Goal: Transaction & Acquisition: Download file/media

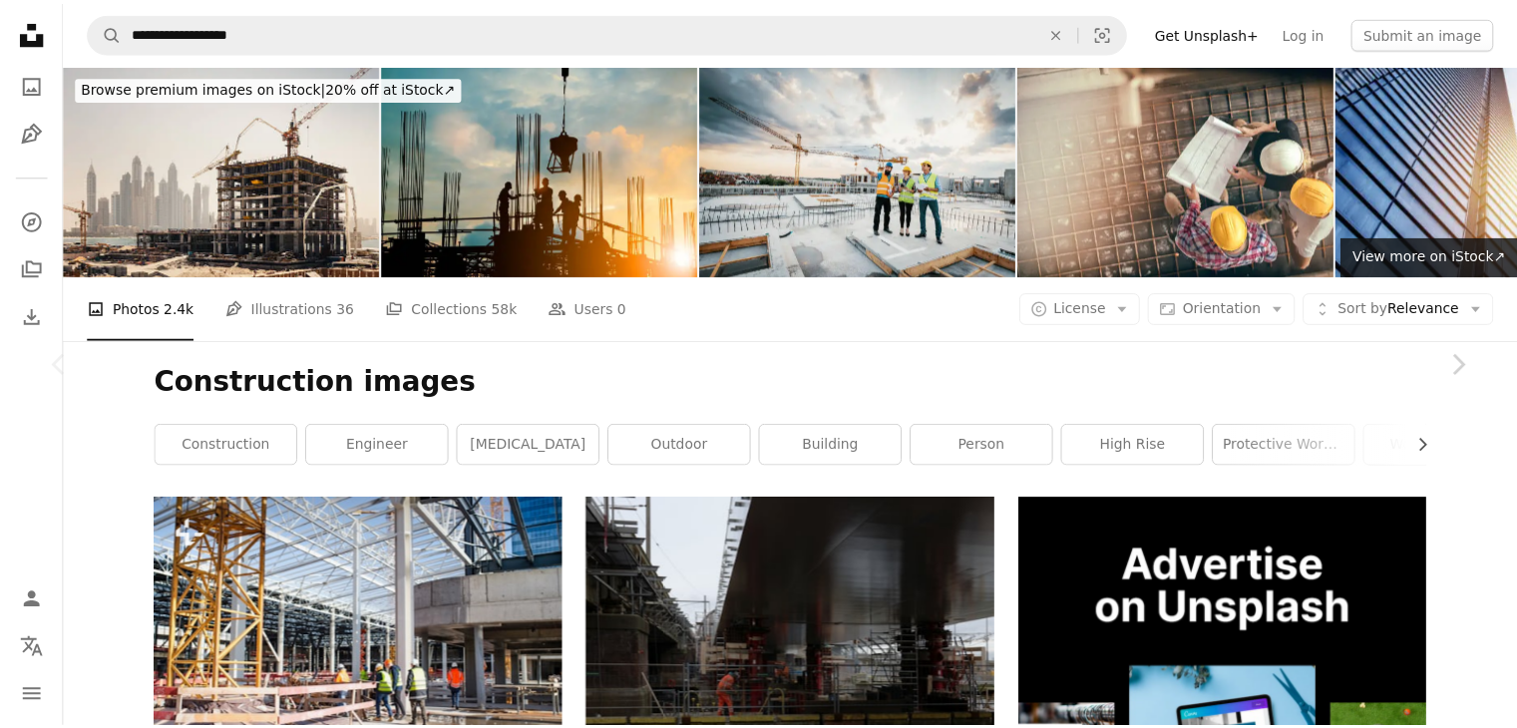
scroll to position [443, 0]
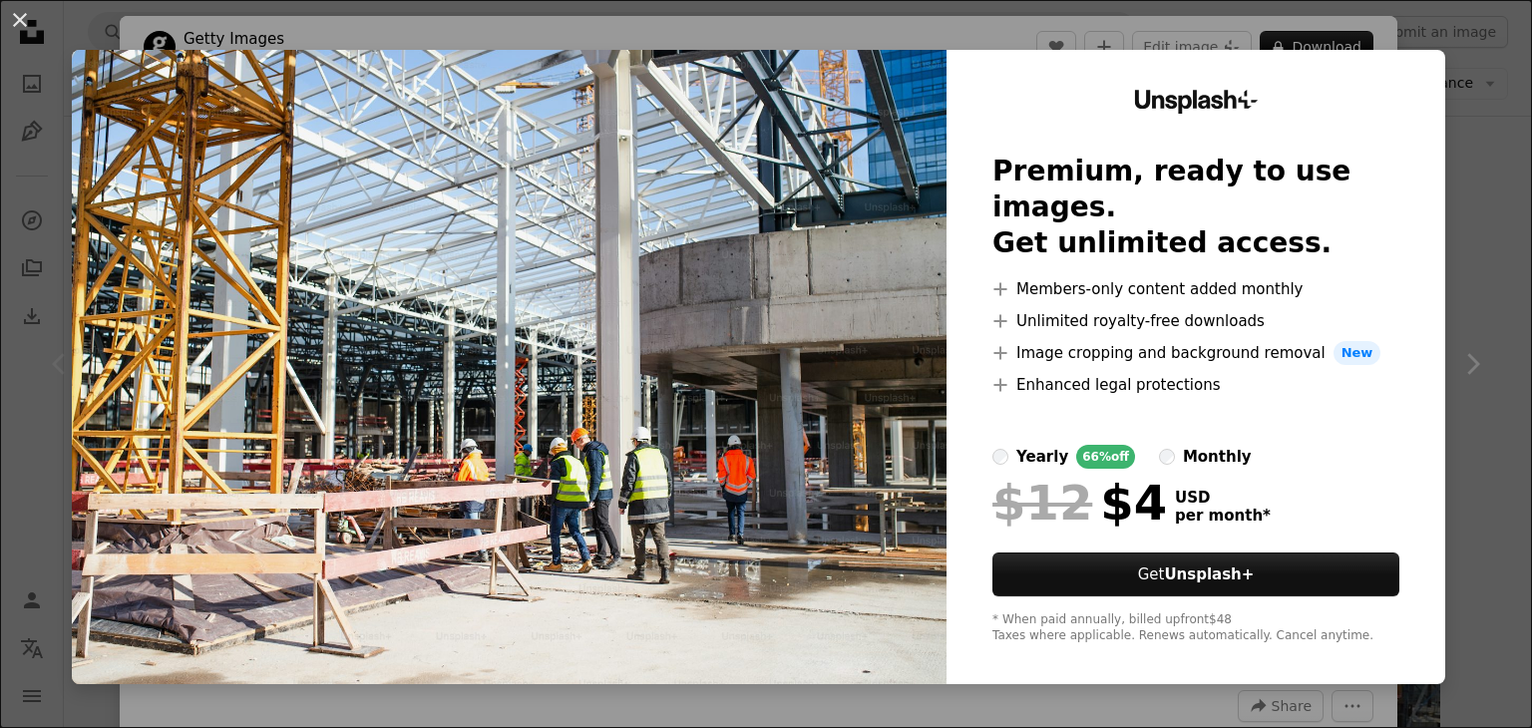
click at [1456, 368] on div "An X shape Unsplash+ Premium, ready to use images. Get unlimited access. A plus…" at bounding box center [766, 364] width 1532 height 728
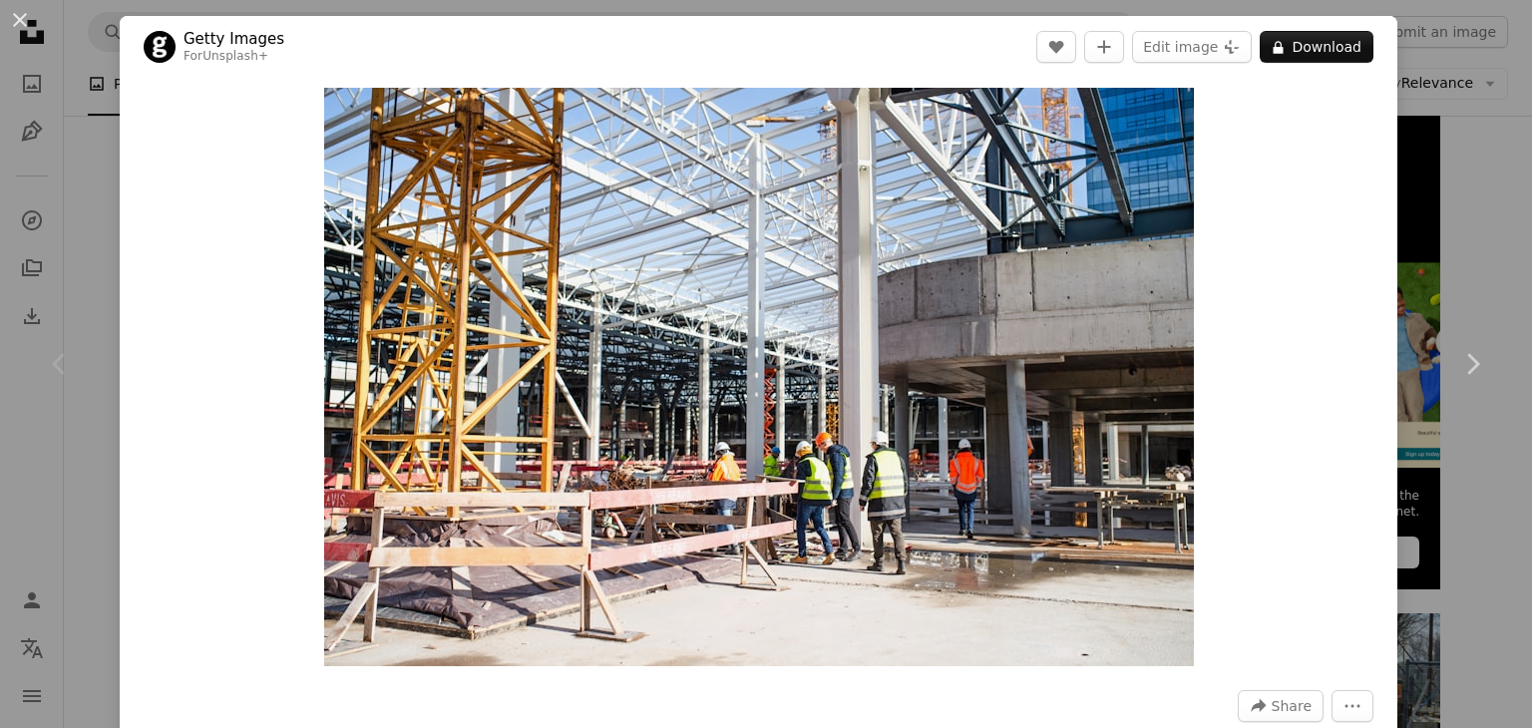
click at [1384, 190] on div "An X shape Chevron left Chevron right Getty Images For Unsplash+ A heart A plus…" at bounding box center [766, 364] width 1532 height 728
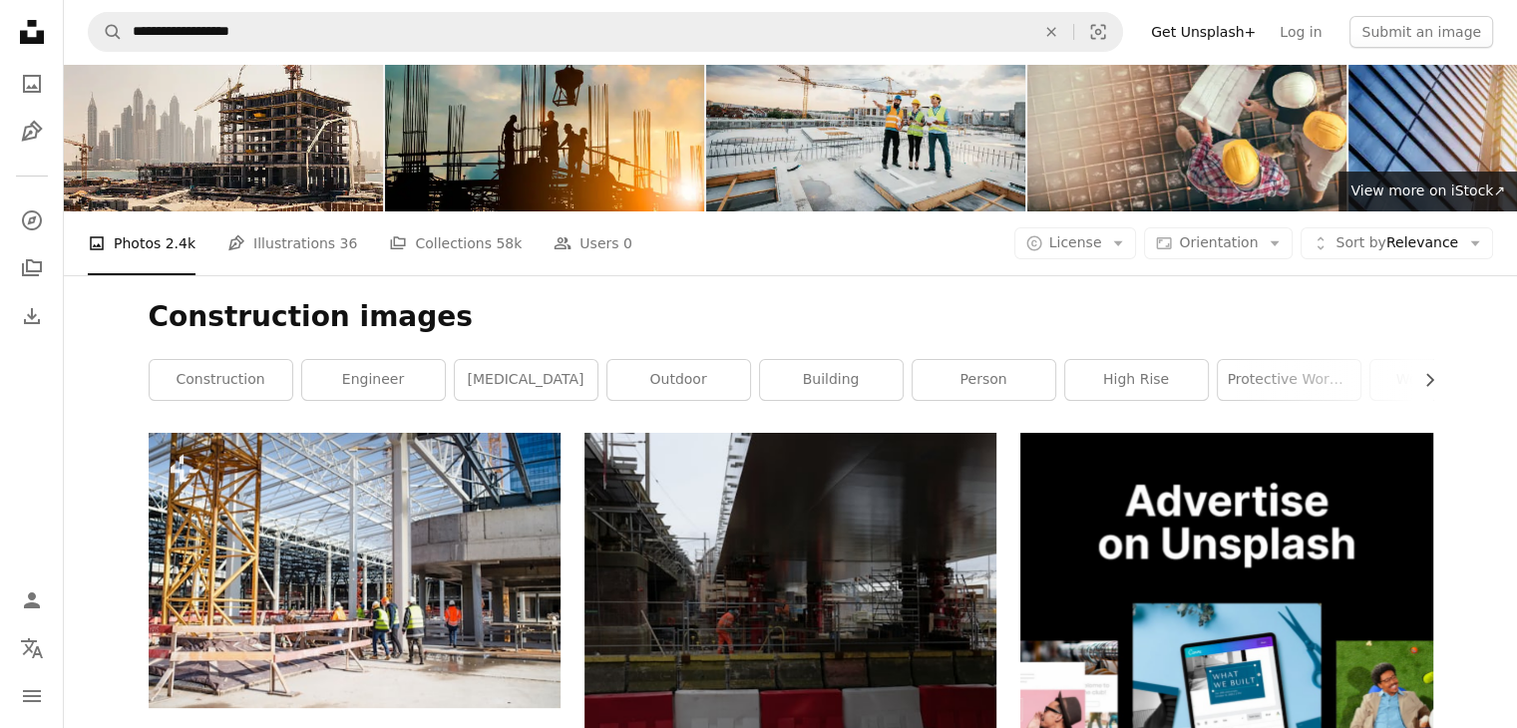
scroll to position [100, 0]
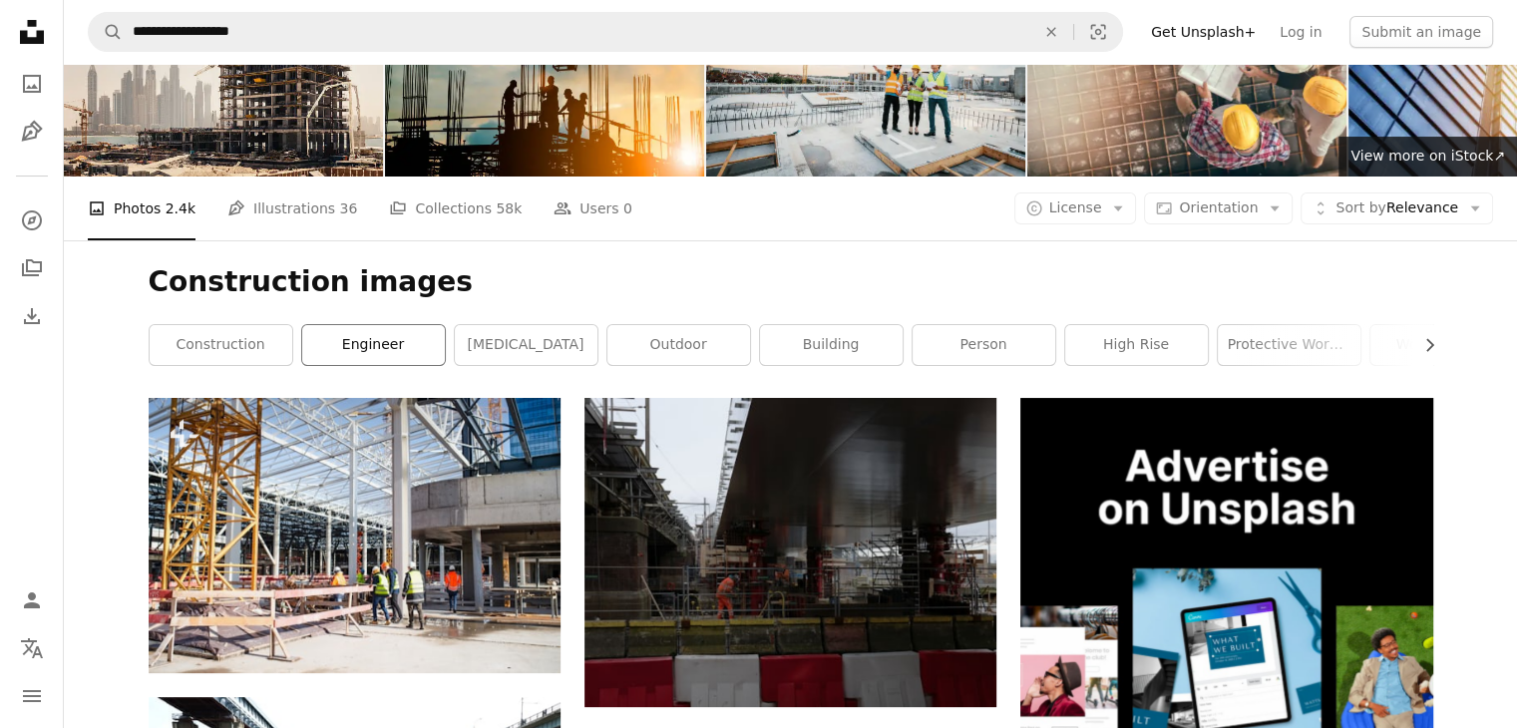
click at [355, 343] on link "engineer" at bounding box center [373, 345] width 143 height 40
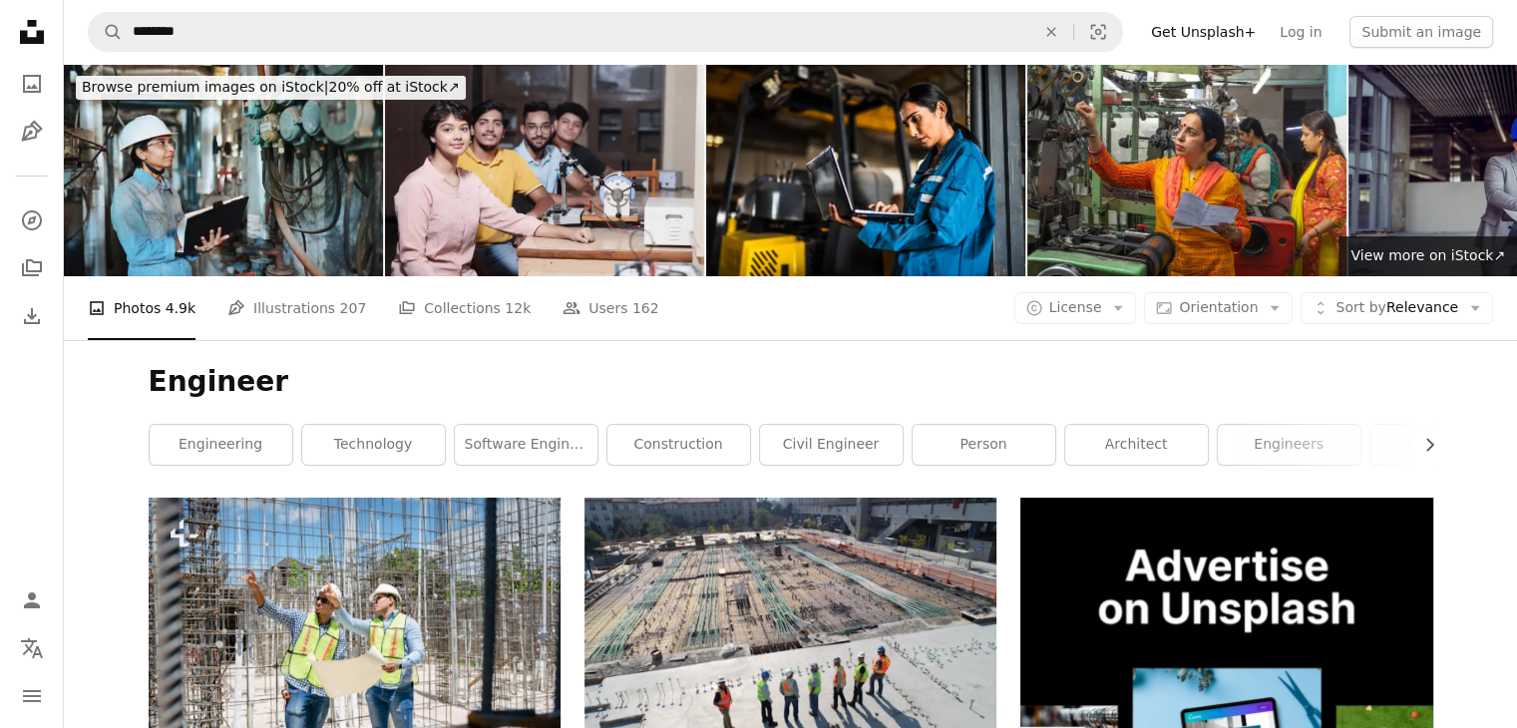
click at [211, 466] on div "Engineer Chevron right engineering technology software engineer construction ci…" at bounding box center [791, 419] width 1333 height 158
click at [223, 444] on link "engineering" at bounding box center [221, 445] width 143 height 40
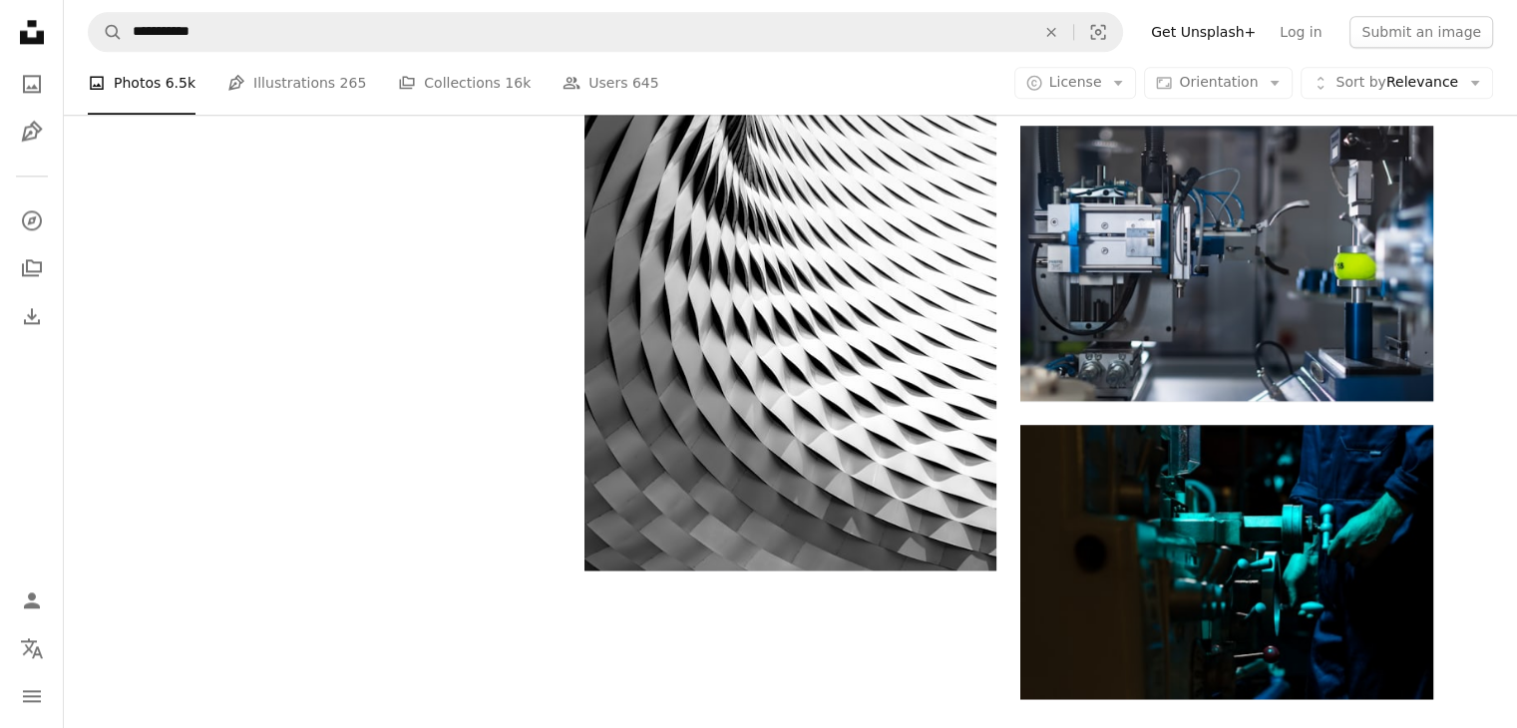
scroll to position [2095, 0]
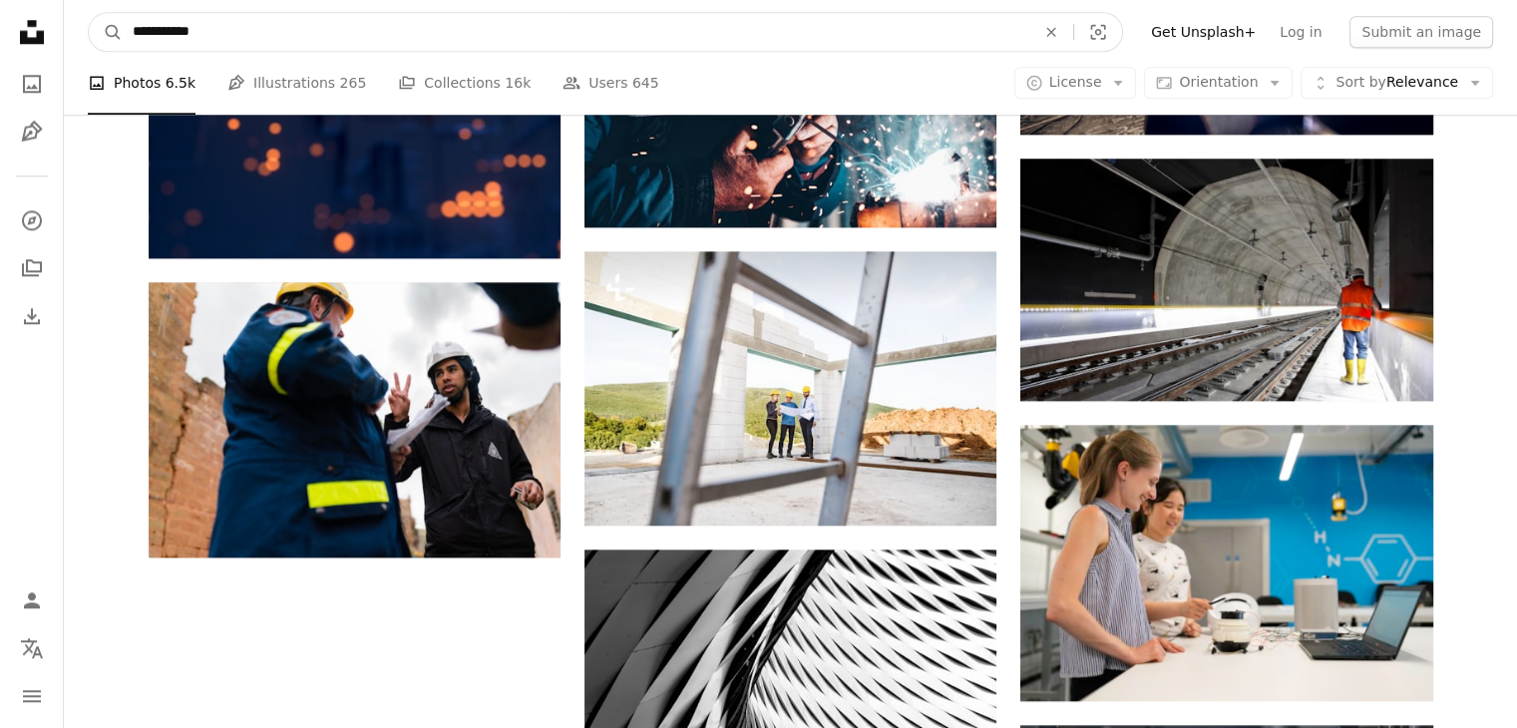
click at [246, 29] on input "**********" at bounding box center [576, 32] width 907 height 38
click at [1073, 29] on icon "An X shape" at bounding box center [1051, 32] width 44 height 16
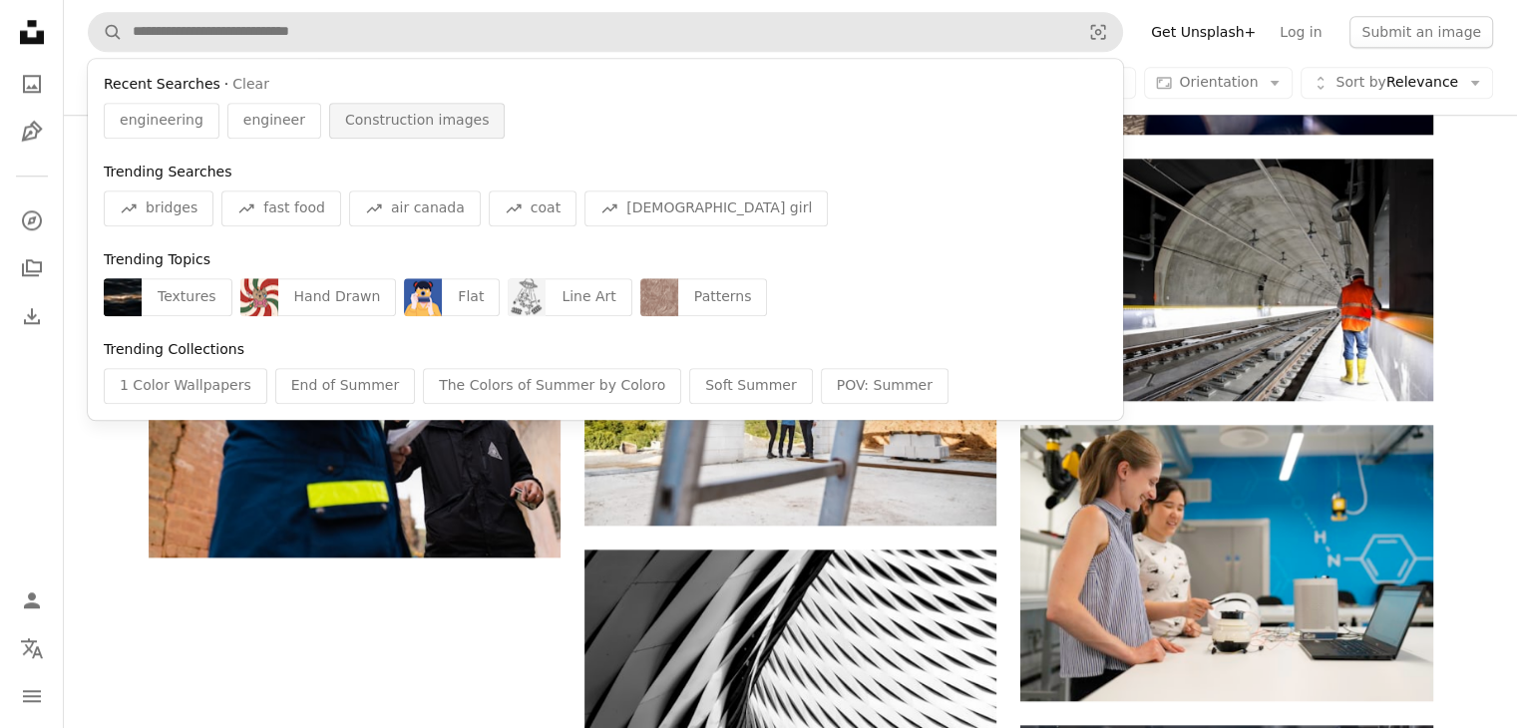
click at [345, 124] on span "Construction images" at bounding box center [417, 121] width 145 height 20
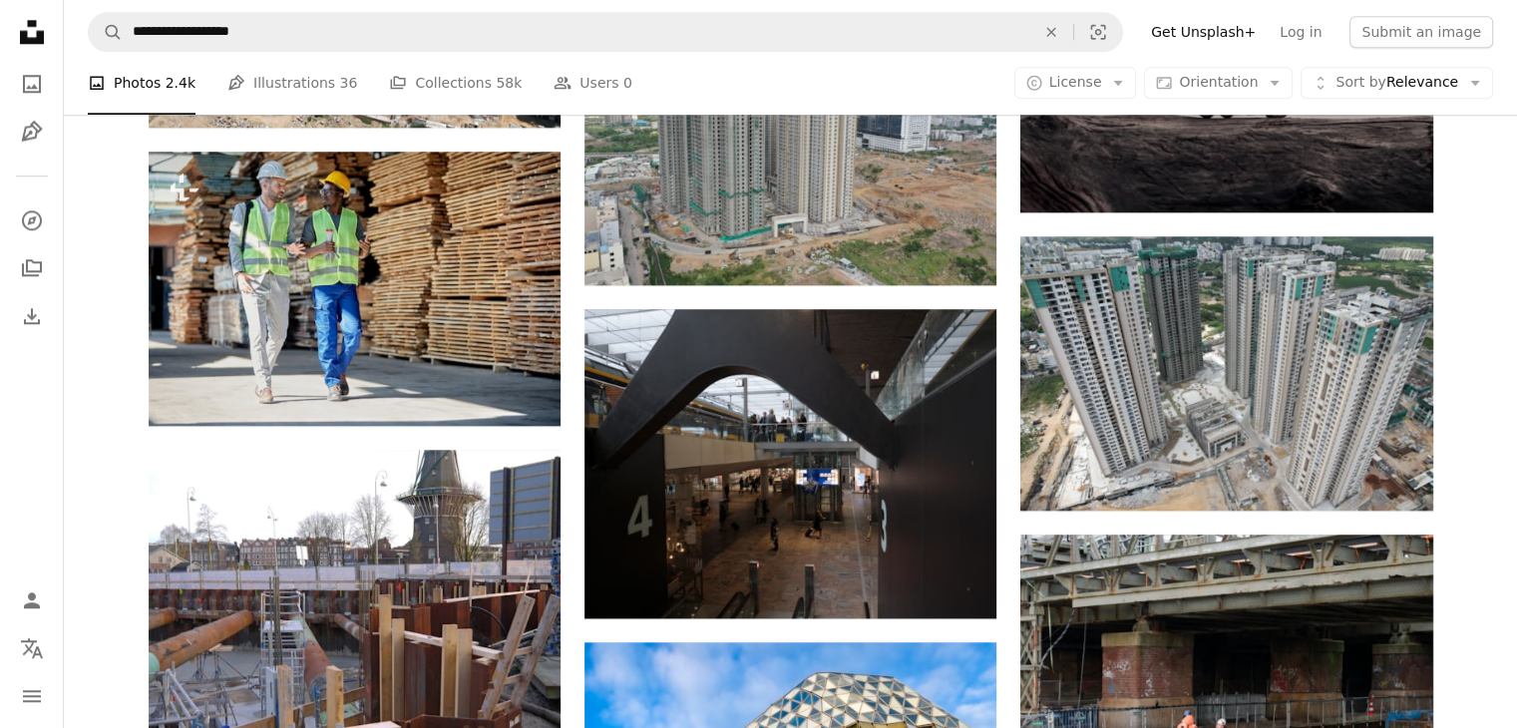
click at [247, 32] on input "**********" at bounding box center [576, 32] width 907 height 38
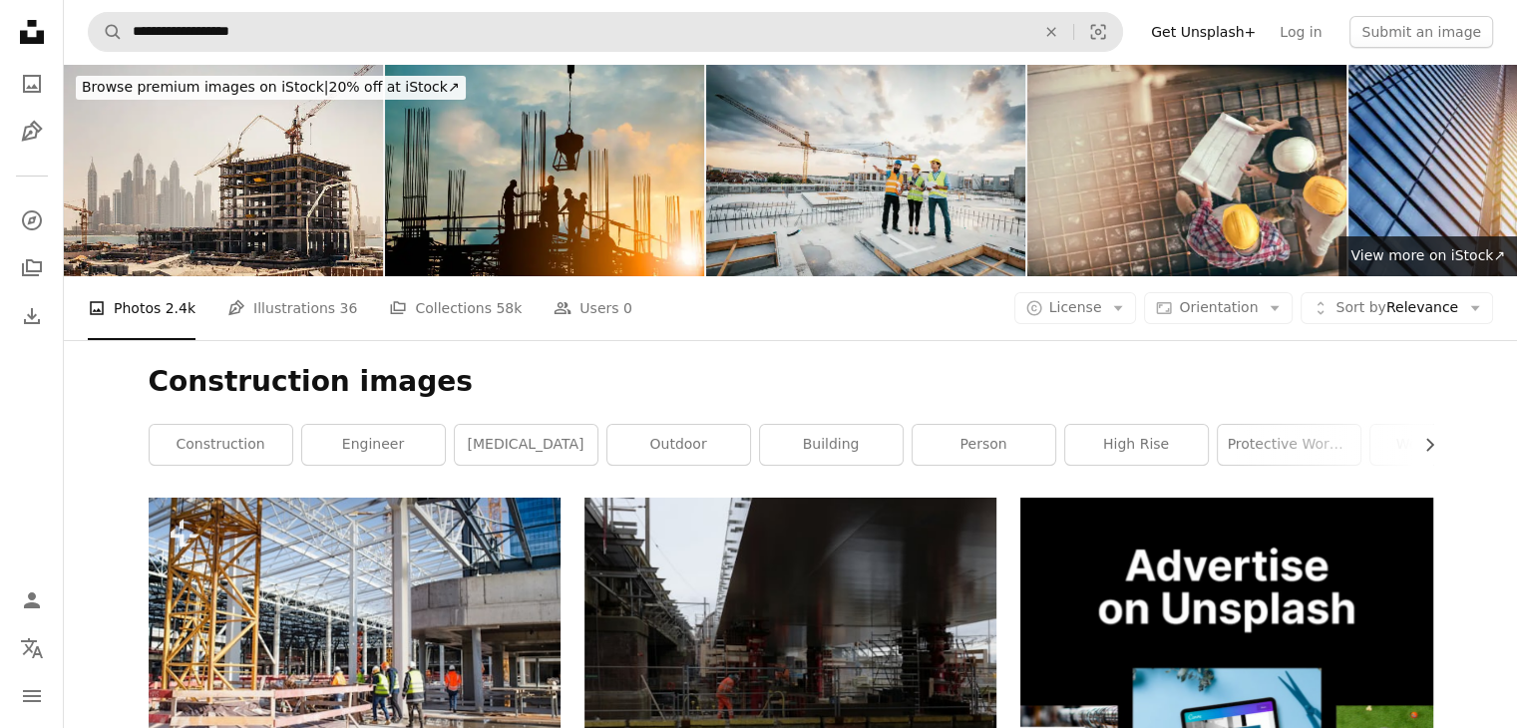
click at [283, 30] on input "**********" at bounding box center [576, 32] width 907 height 38
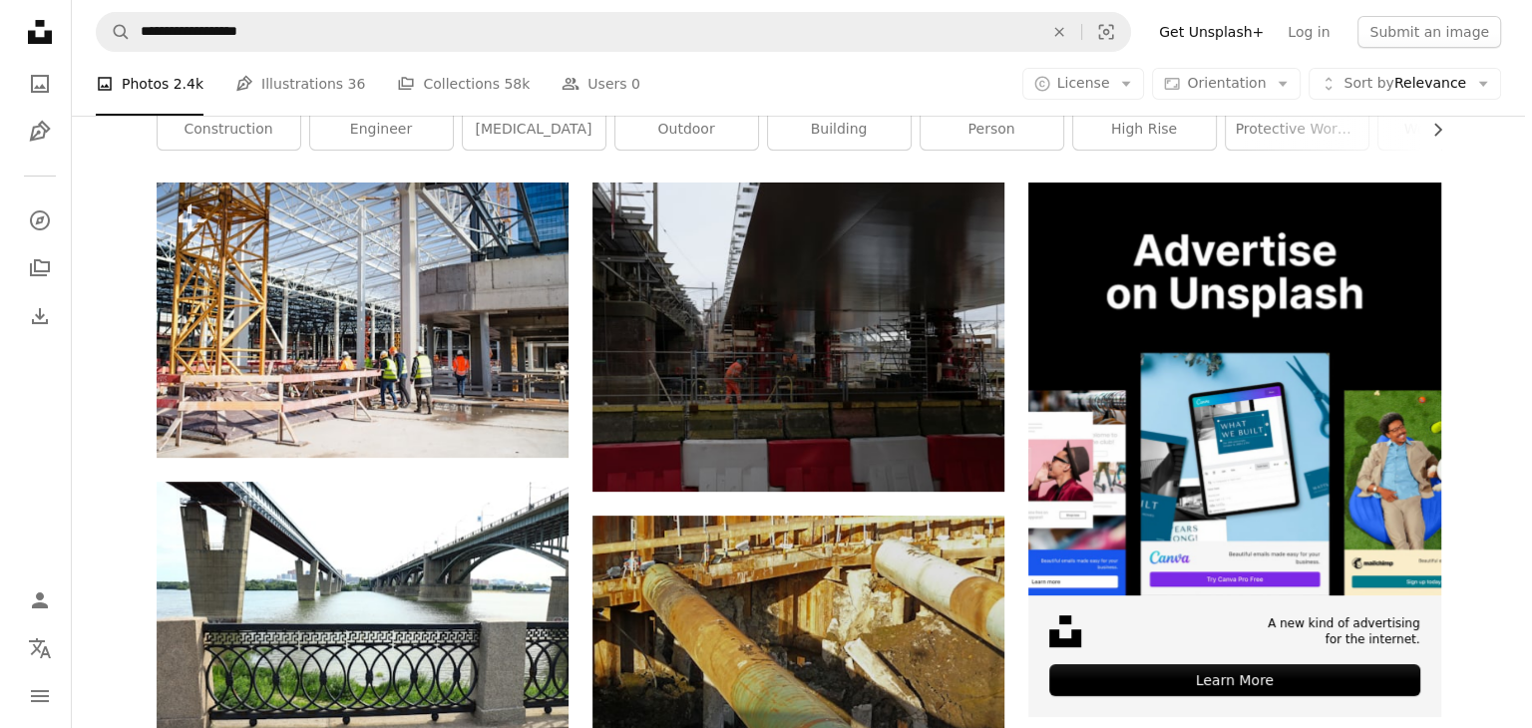
scroll to position [200, 0]
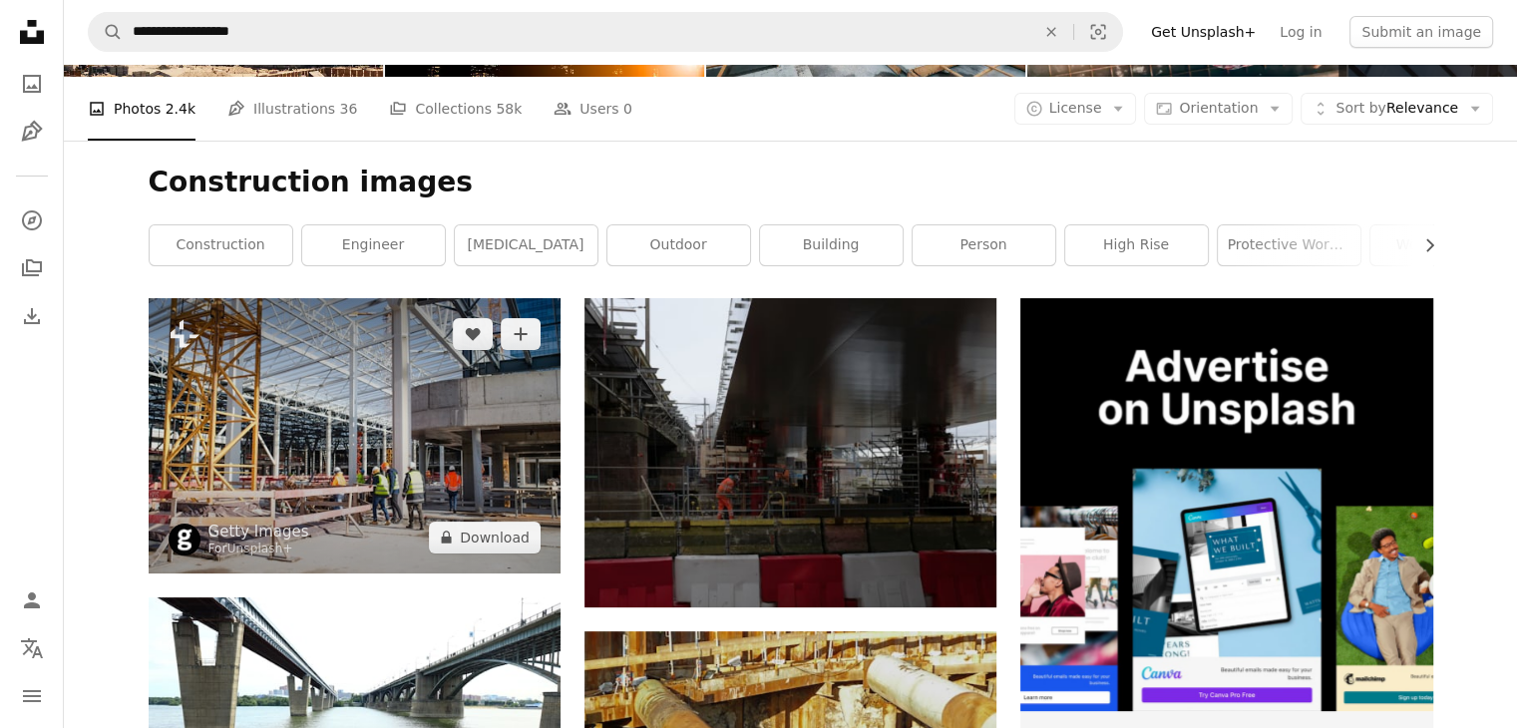
click at [476, 388] on img at bounding box center [355, 435] width 412 height 274
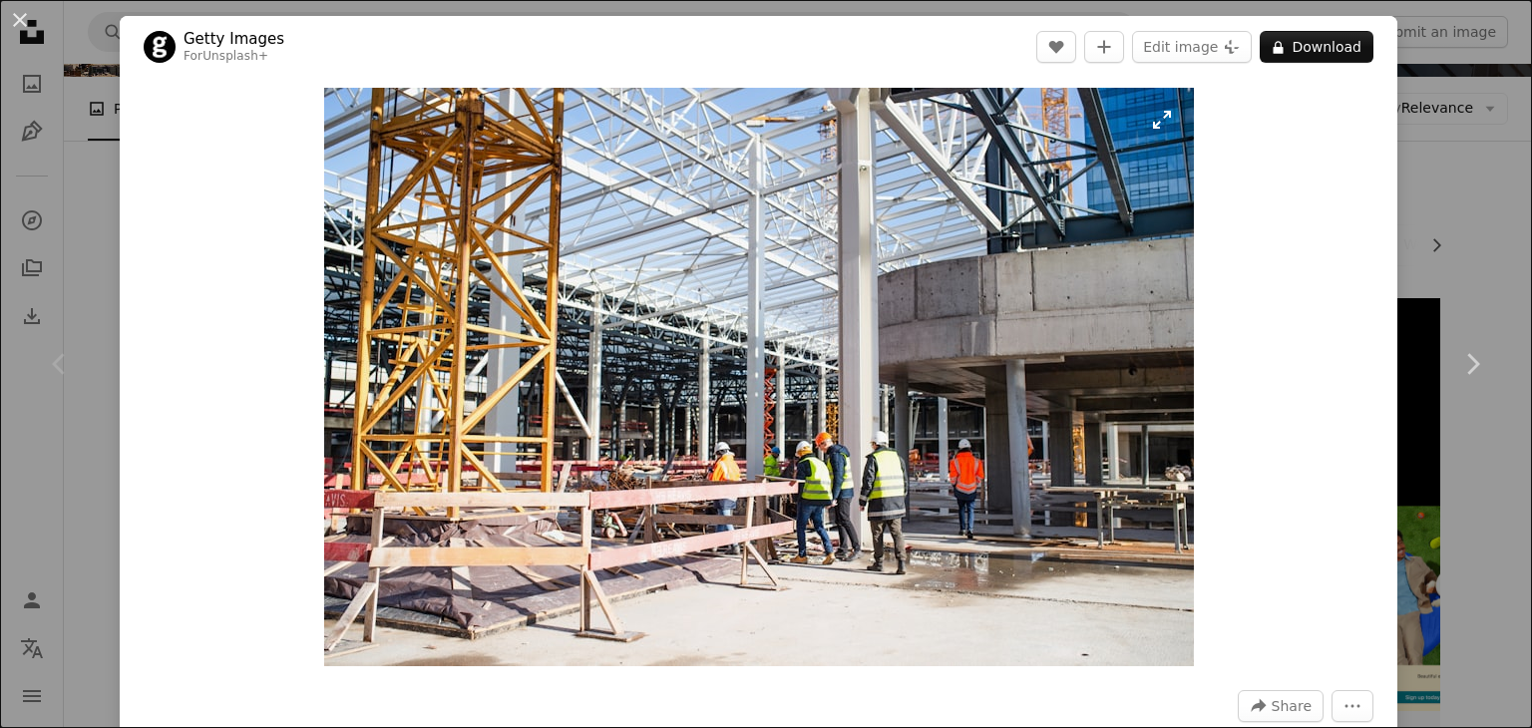
click at [1136, 155] on img "Zoom in on this image" at bounding box center [759, 377] width 870 height 579
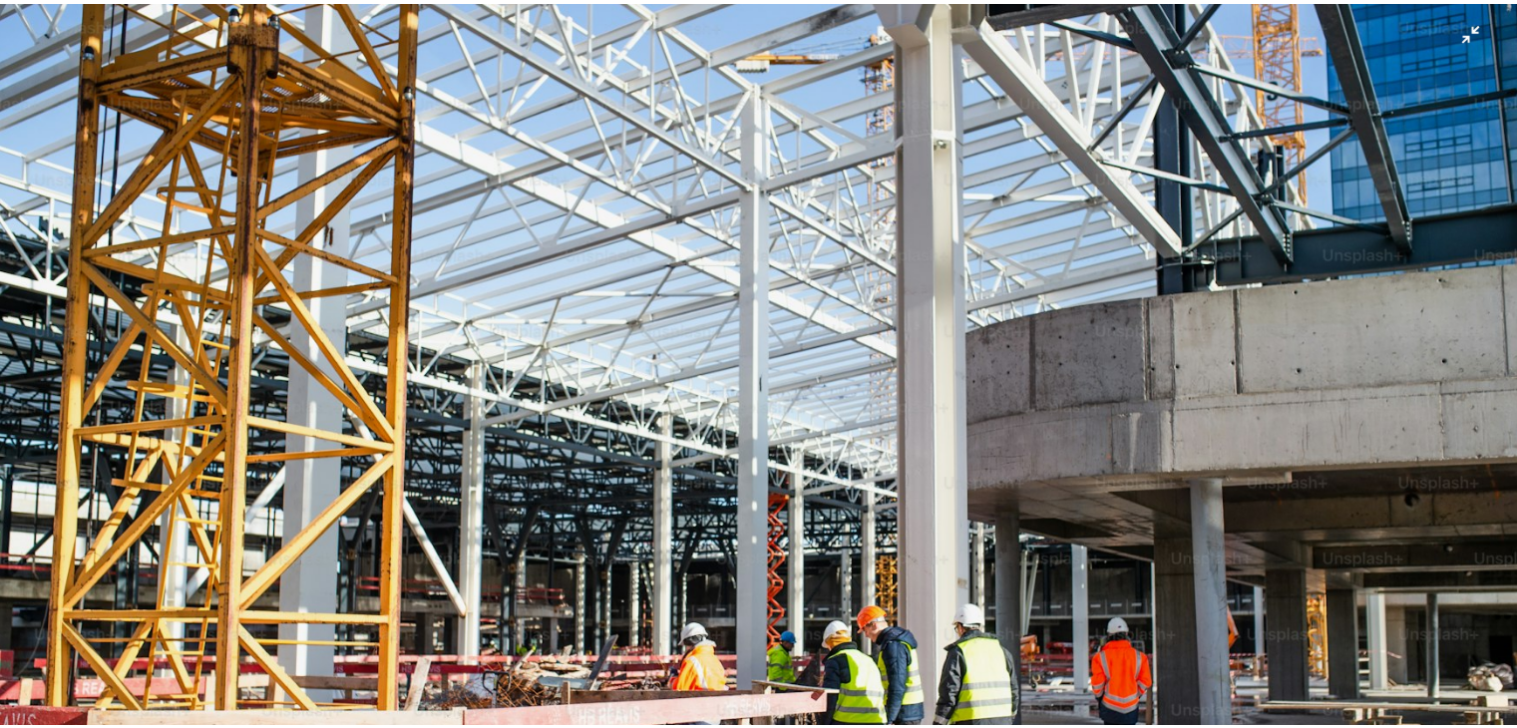
scroll to position [136, 0]
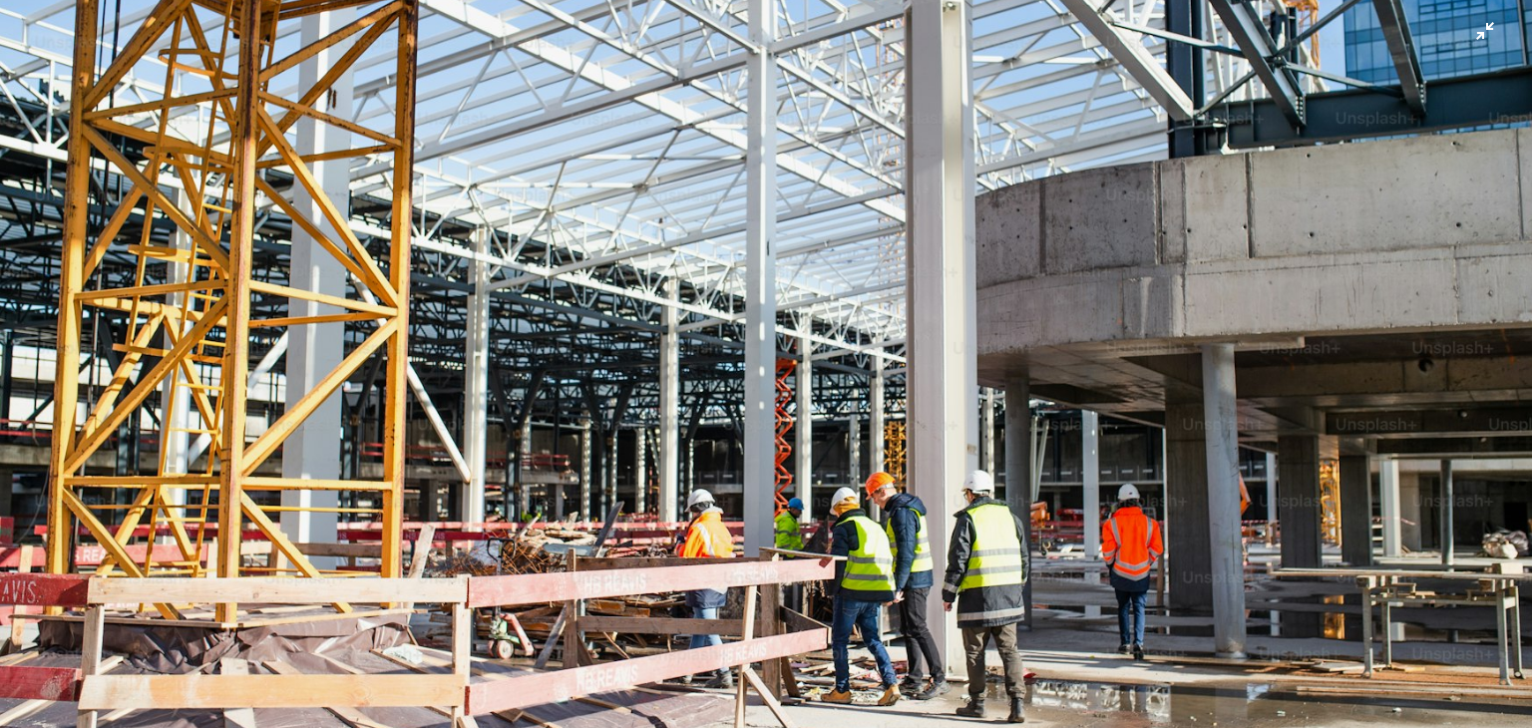
click at [1472, 30] on img "Zoom out on this image" at bounding box center [766, 373] width 1534 height 1021
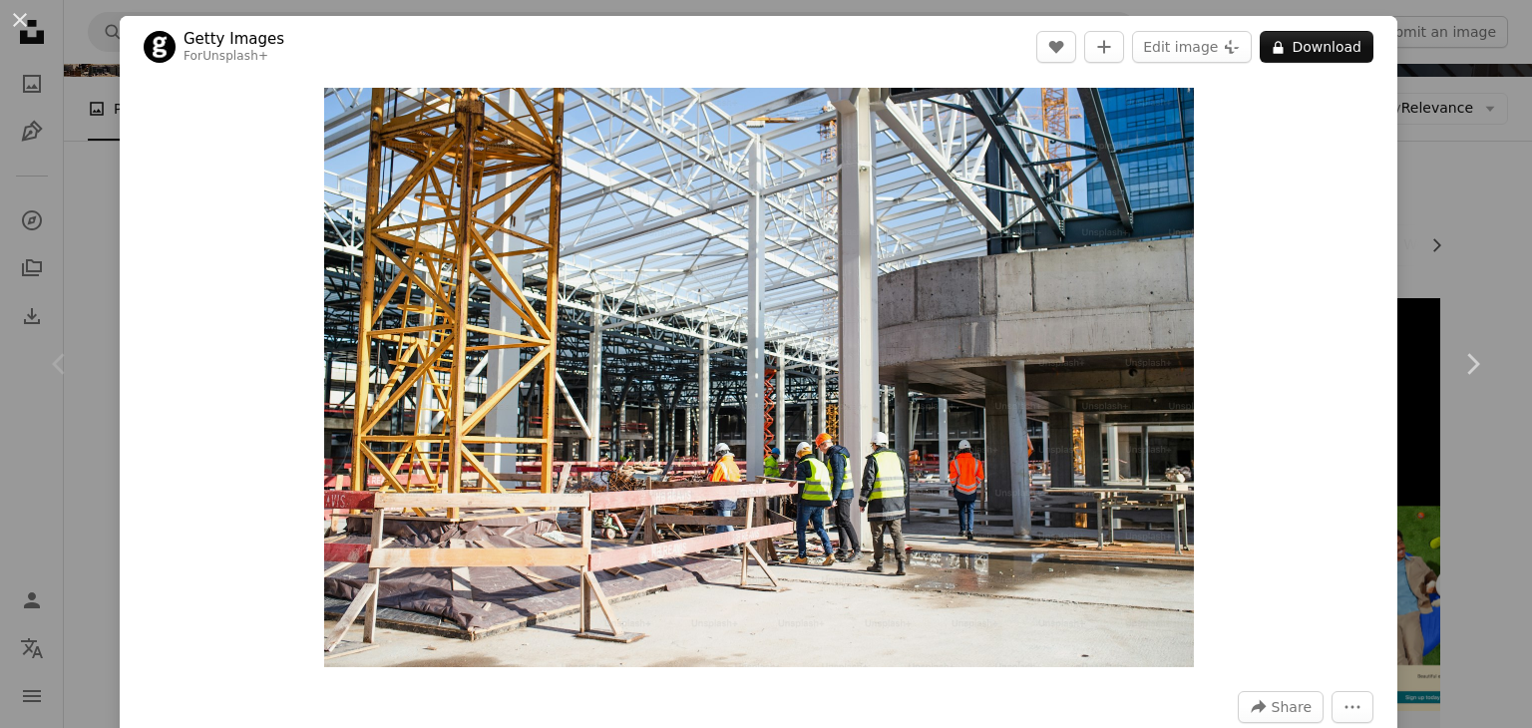
click at [1444, 176] on div "An X shape Chevron left Chevron right Getty Images For Unsplash+ A heart A plus…" at bounding box center [766, 364] width 1532 height 728
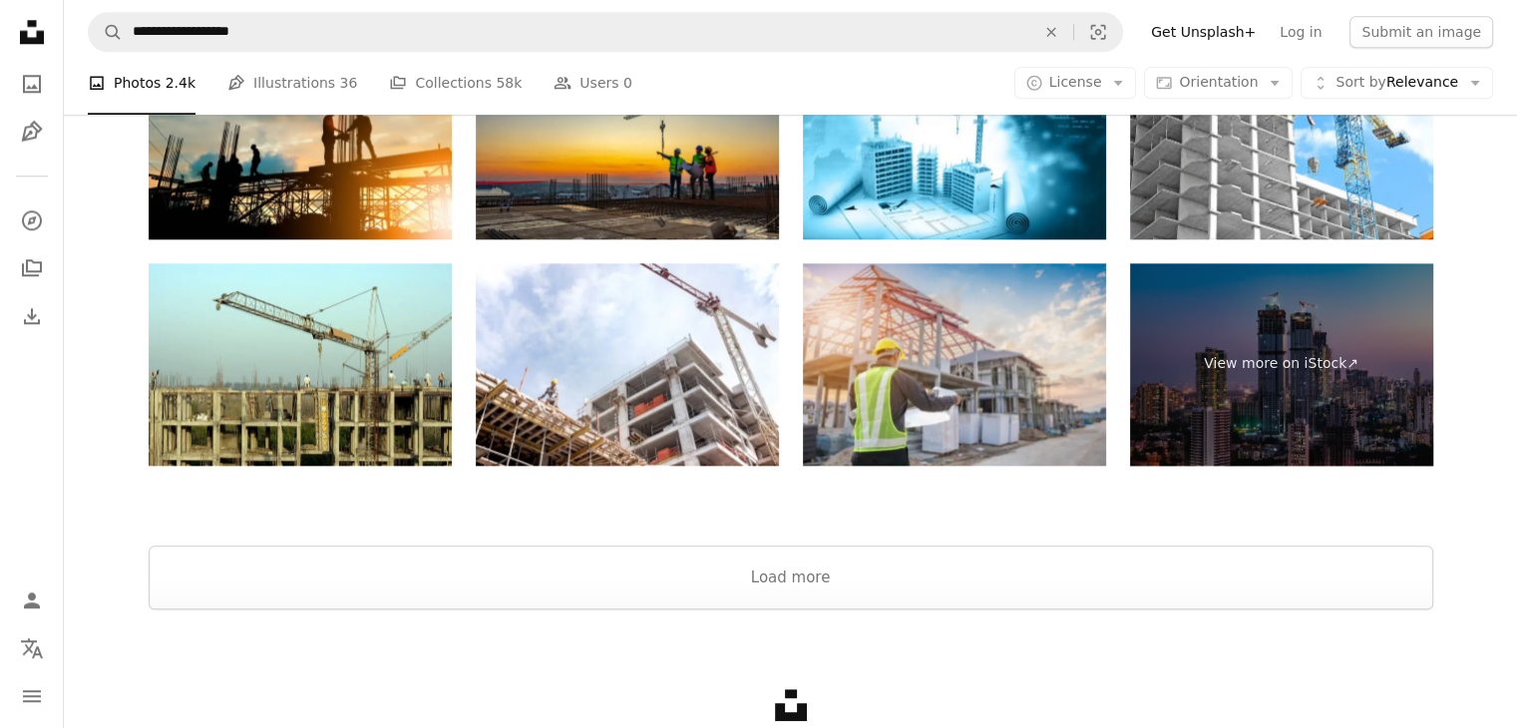
scroll to position [24985, 0]
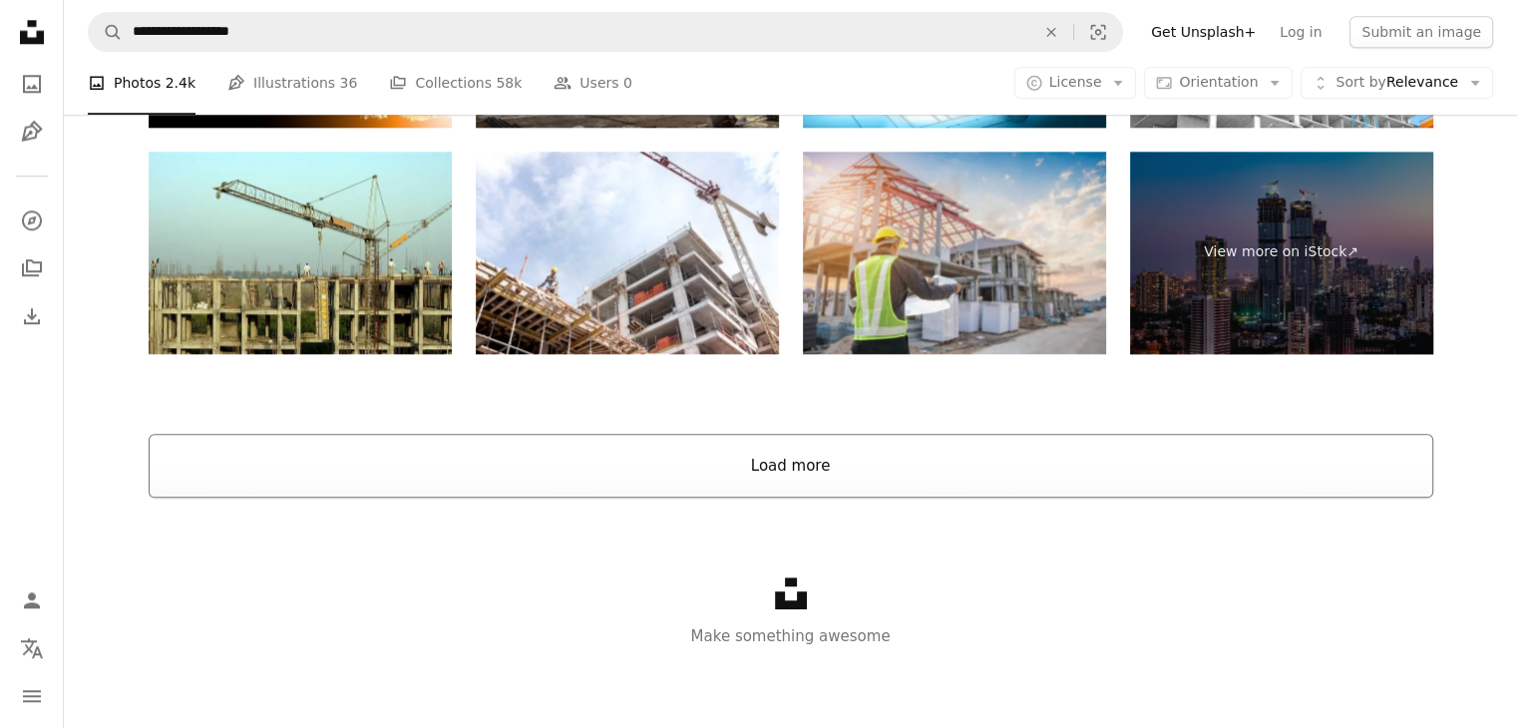
click at [780, 456] on button "Load more" at bounding box center [791, 466] width 1285 height 64
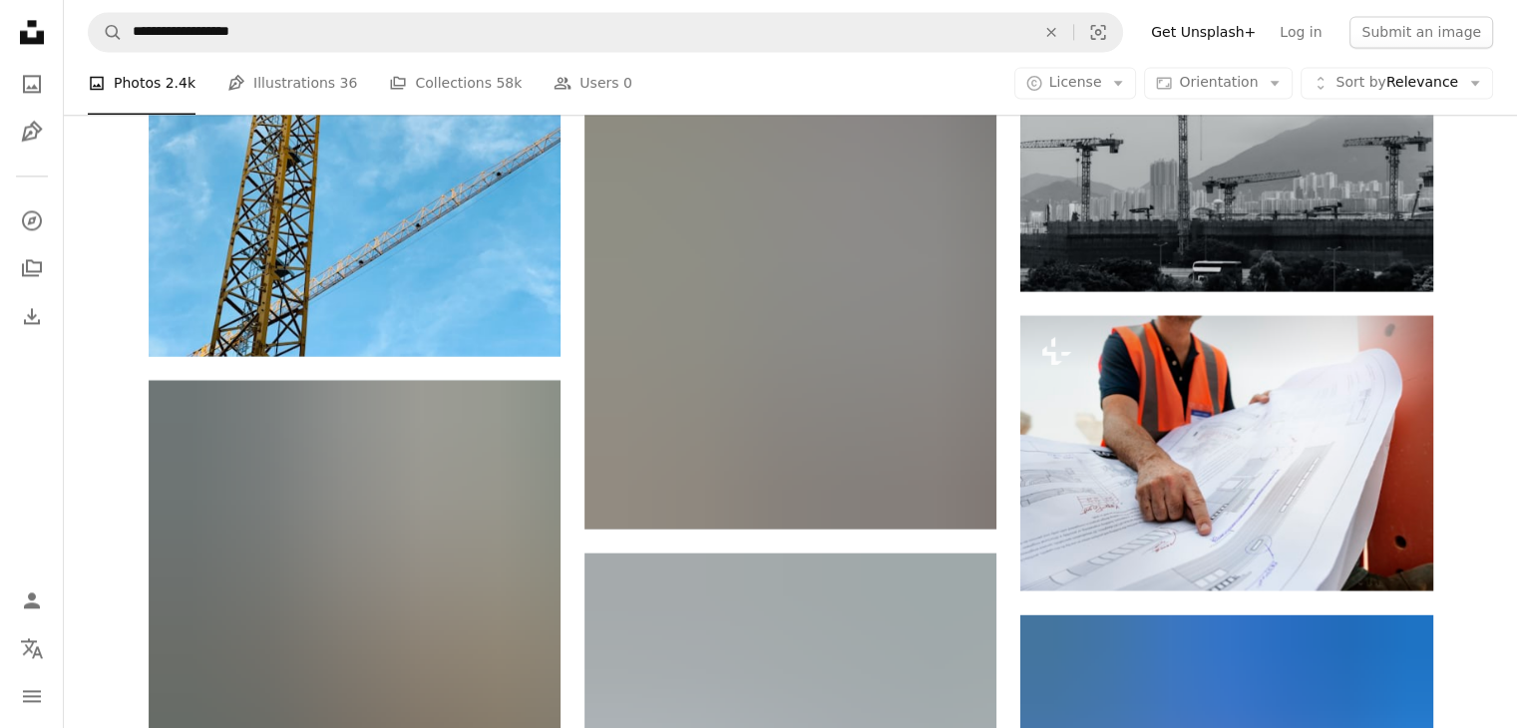
scroll to position [55539, 0]
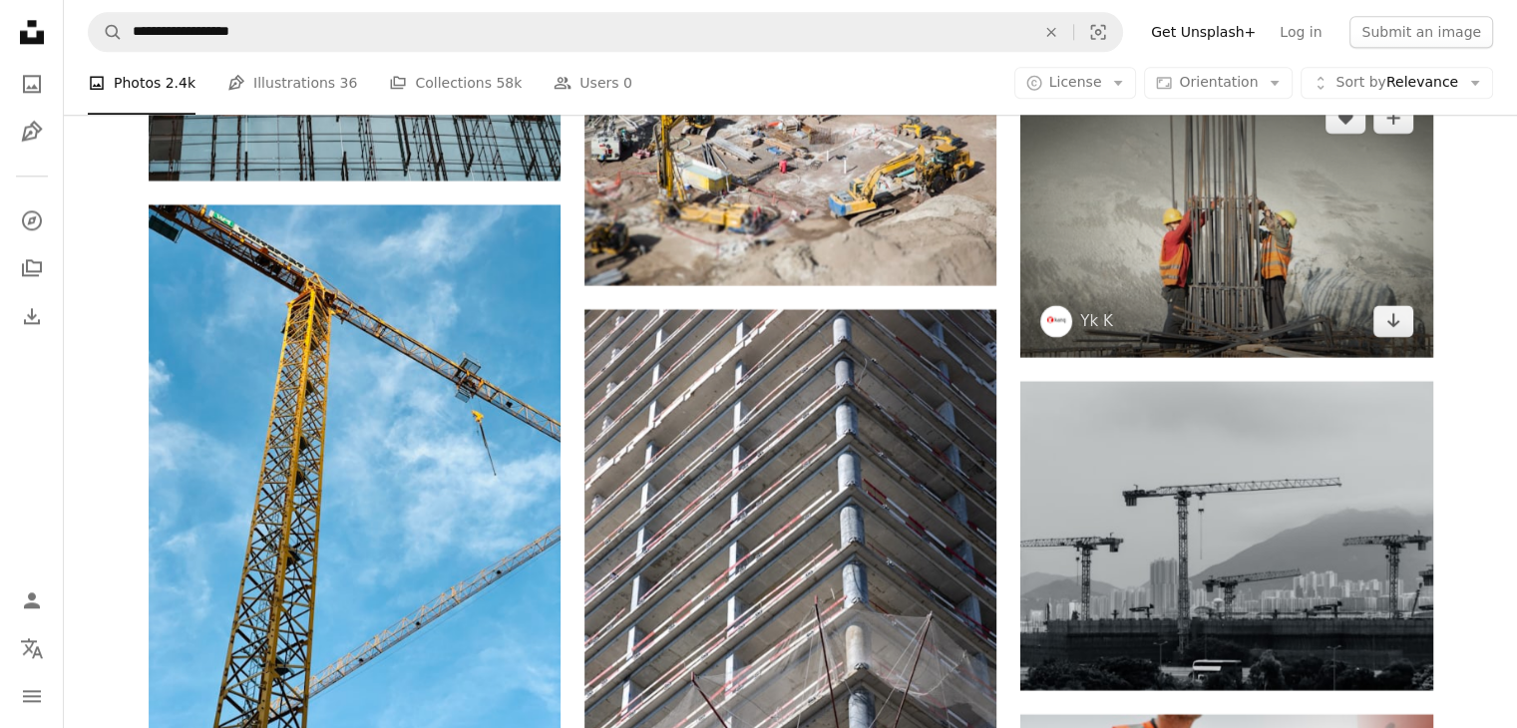
click at [1138, 263] on img at bounding box center [1226, 219] width 412 height 274
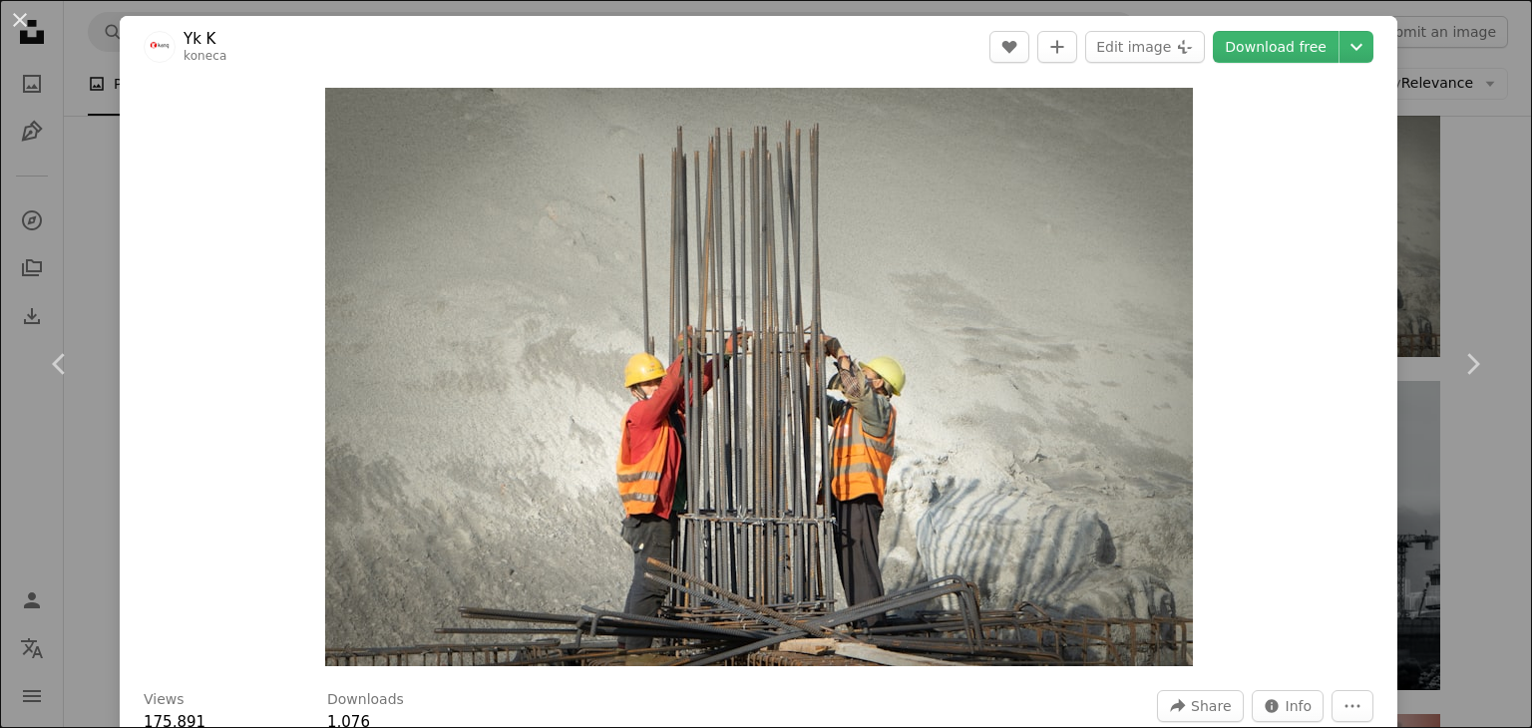
click at [1456, 193] on div "An X shape Chevron left Chevron right Yk K koneca A heart A plus sign Edit imag…" at bounding box center [766, 364] width 1532 height 728
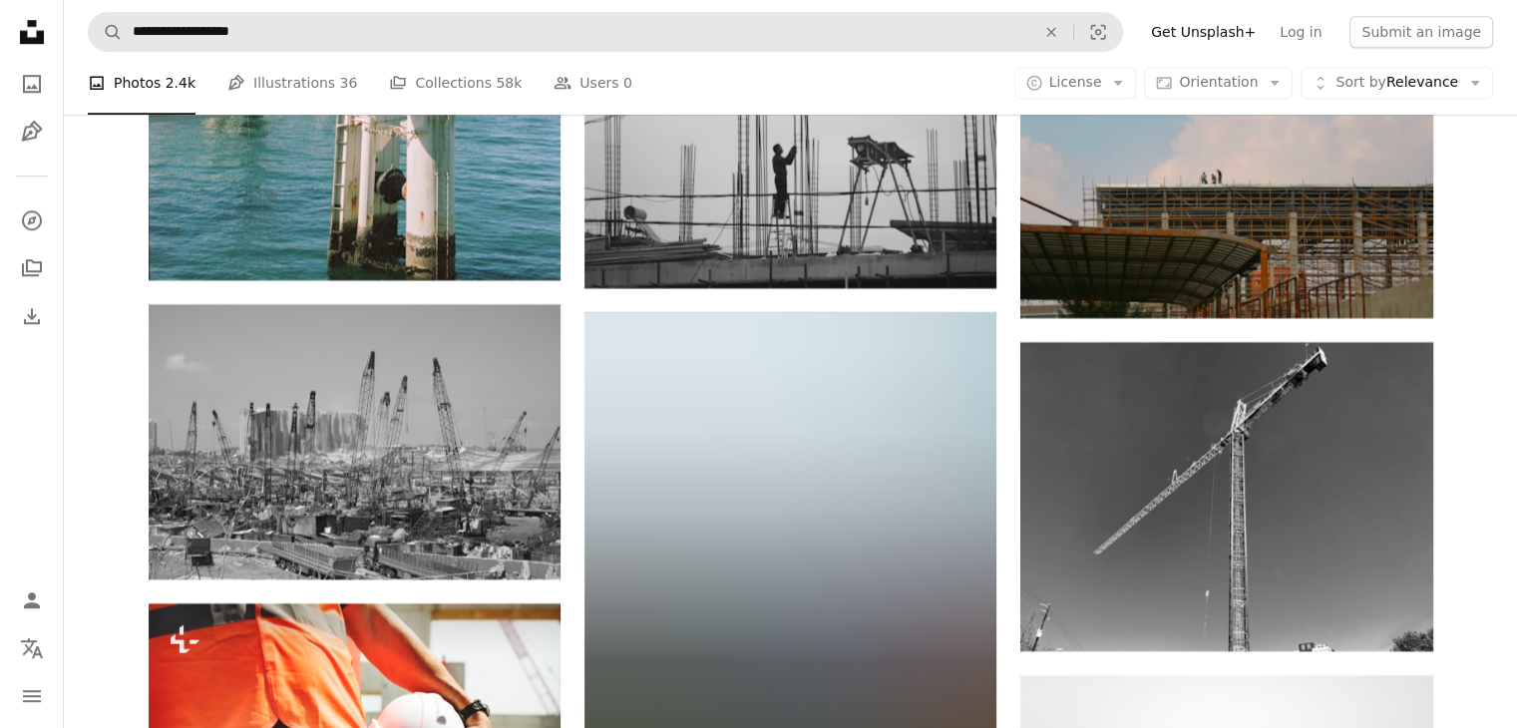
scroll to position [92547, 0]
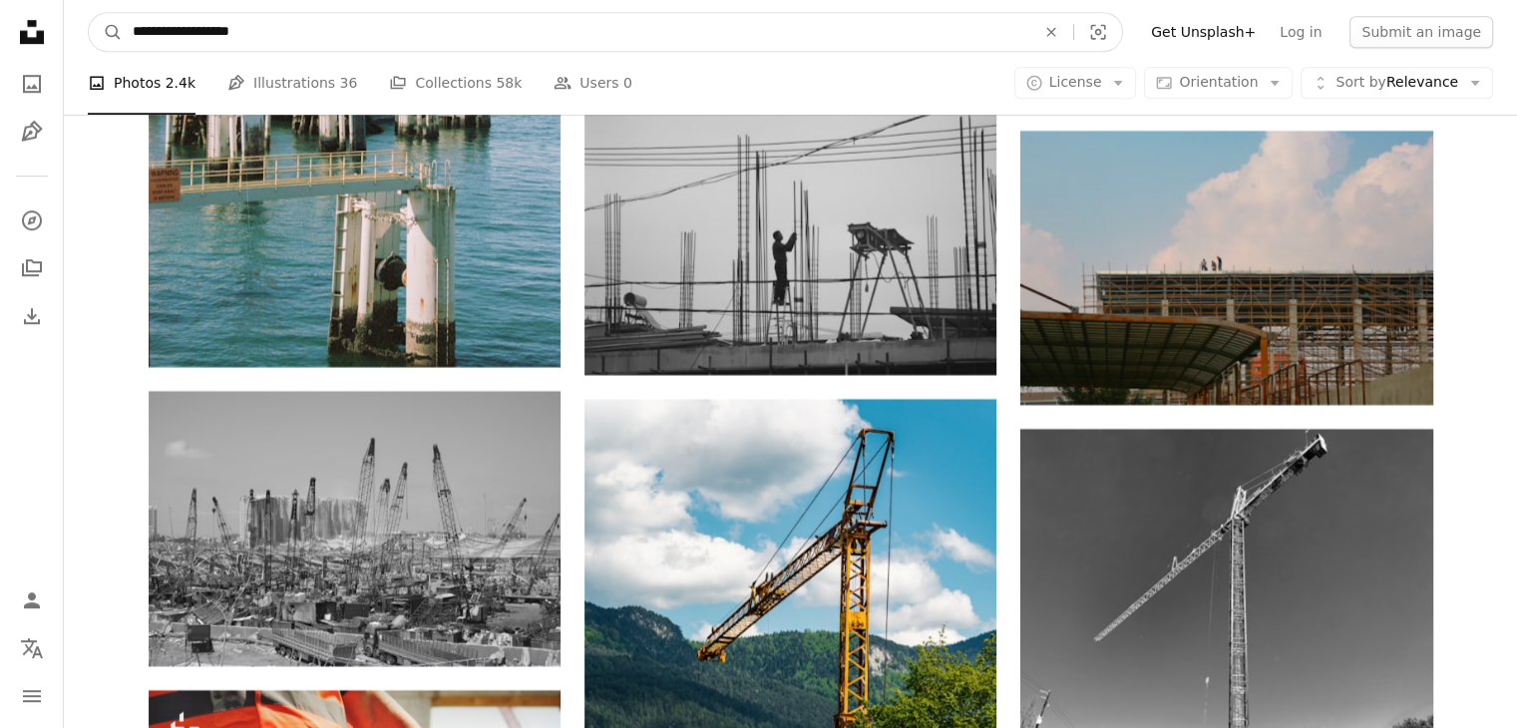
click at [295, 45] on input "**********" at bounding box center [576, 32] width 907 height 38
type input "**********"
click at [89, 13] on button "A magnifying glass" at bounding box center [106, 32] width 34 height 38
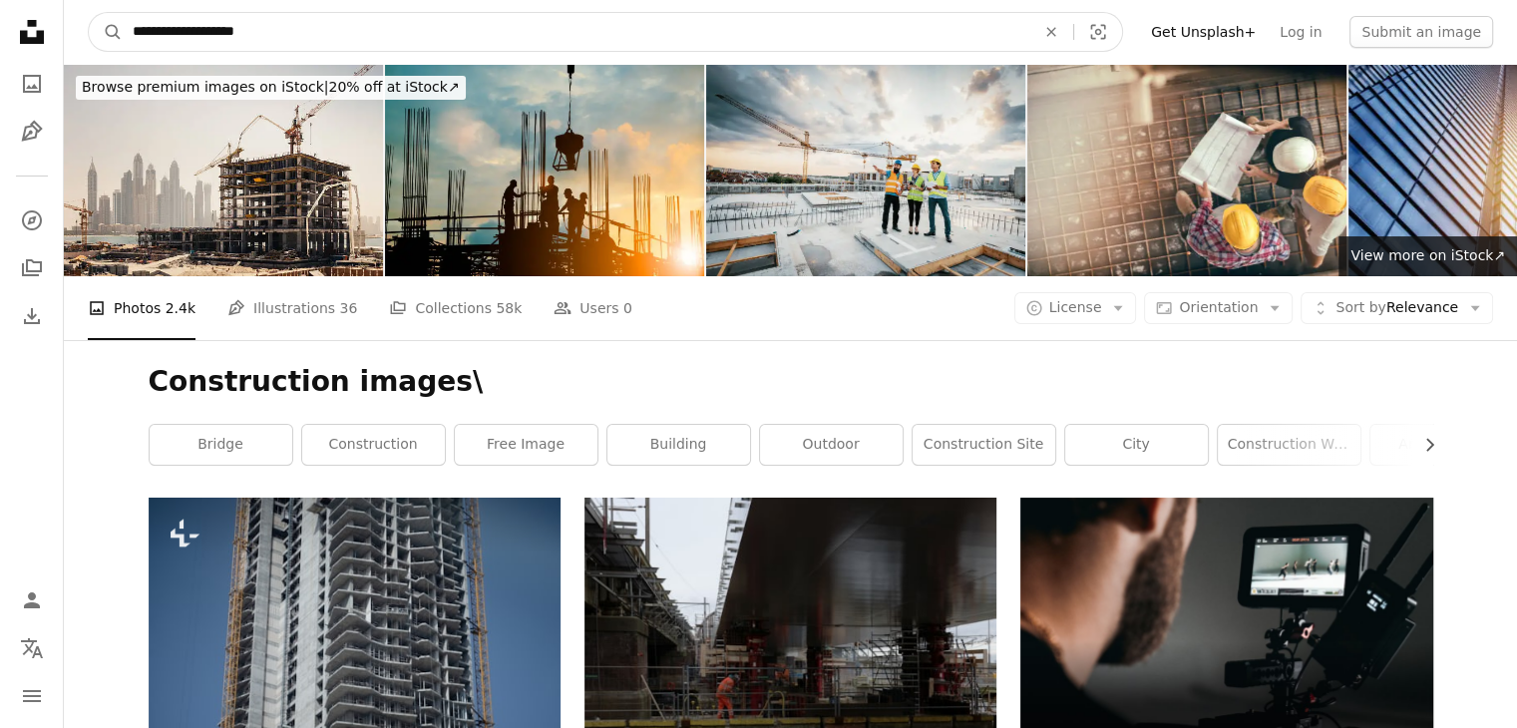
click at [297, 36] on input "**********" at bounding box center [576, 32] width 907 height 38
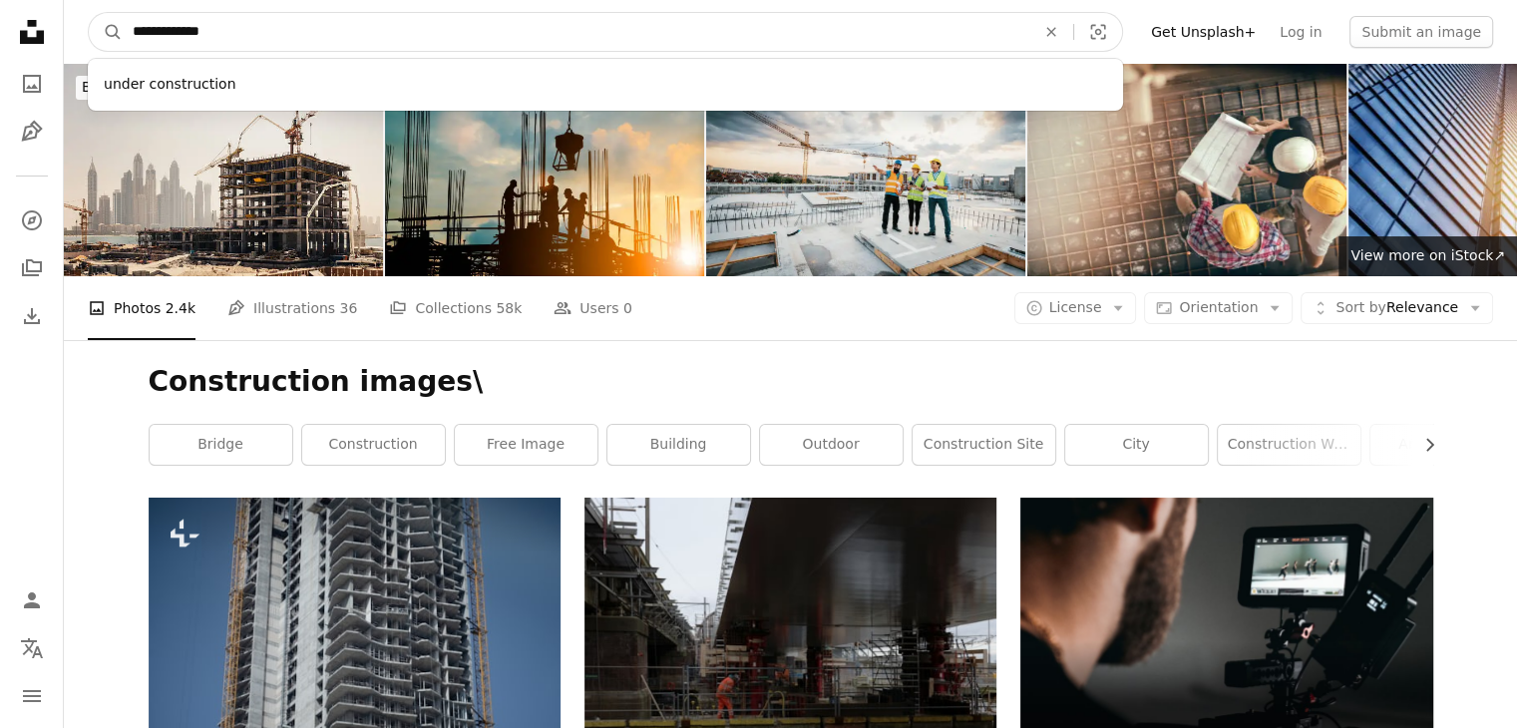
type input "**********"
click at [89, 13] on button "A magnifying glass" at bounding box center [106, 32] width 34 height 38
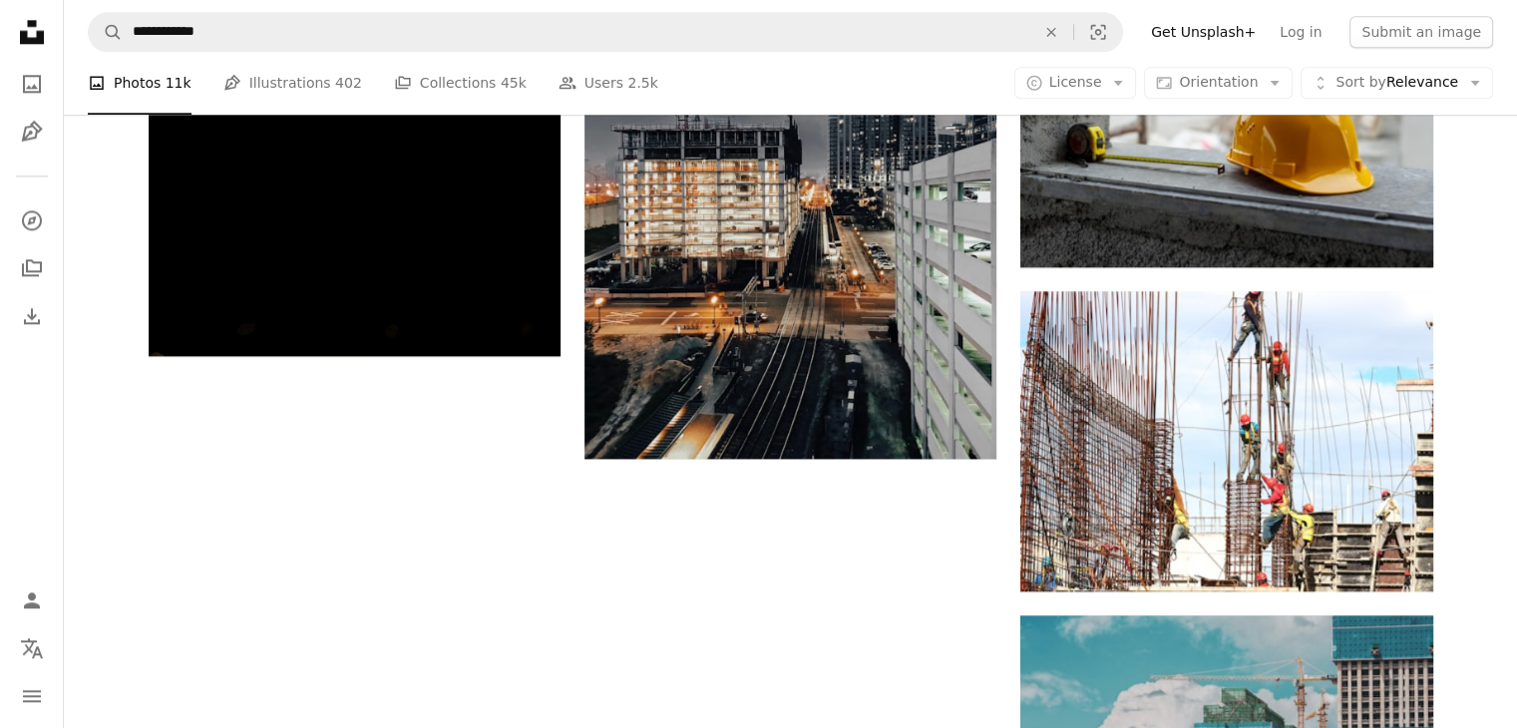
scroll to position [2394, 0]
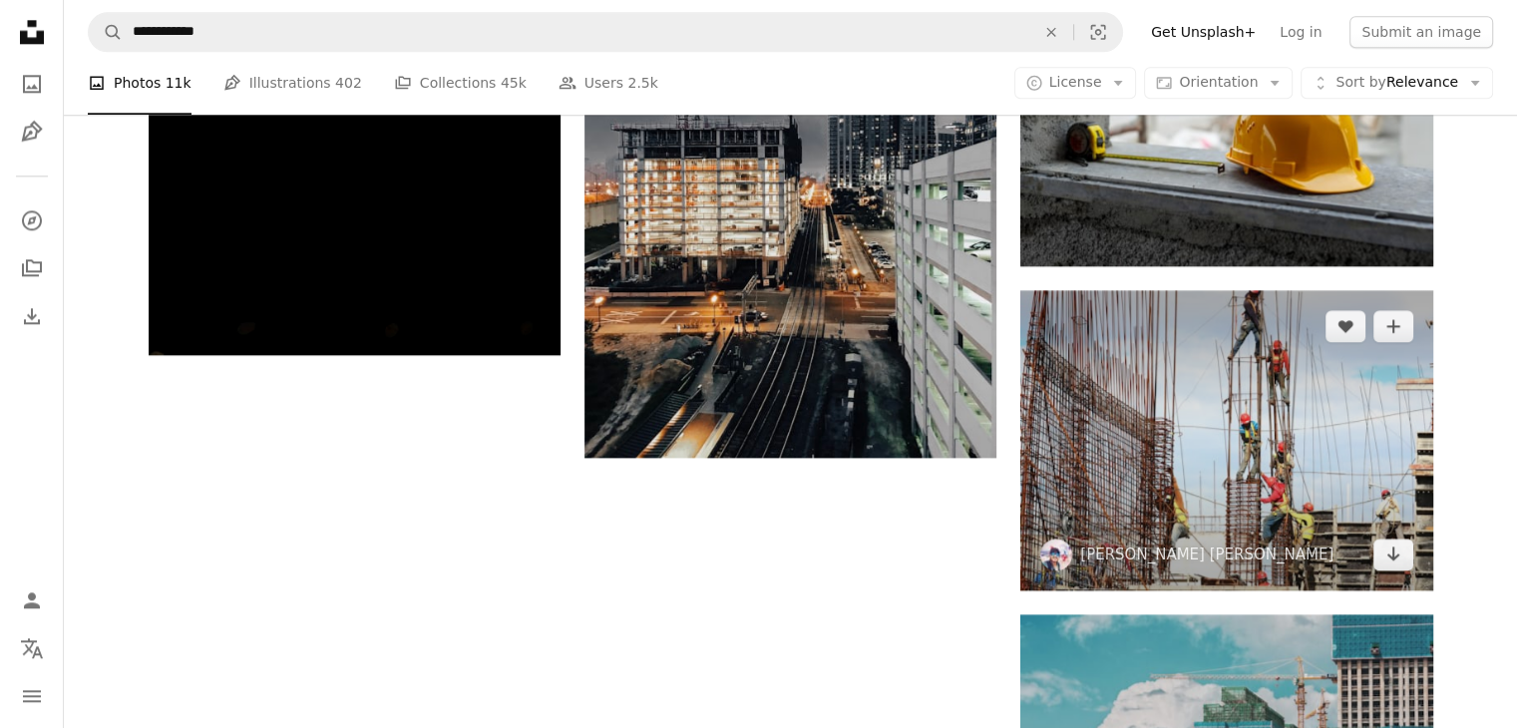
click at [1229, 448] on img at bounding box center [1226, 440] width 412 height 300
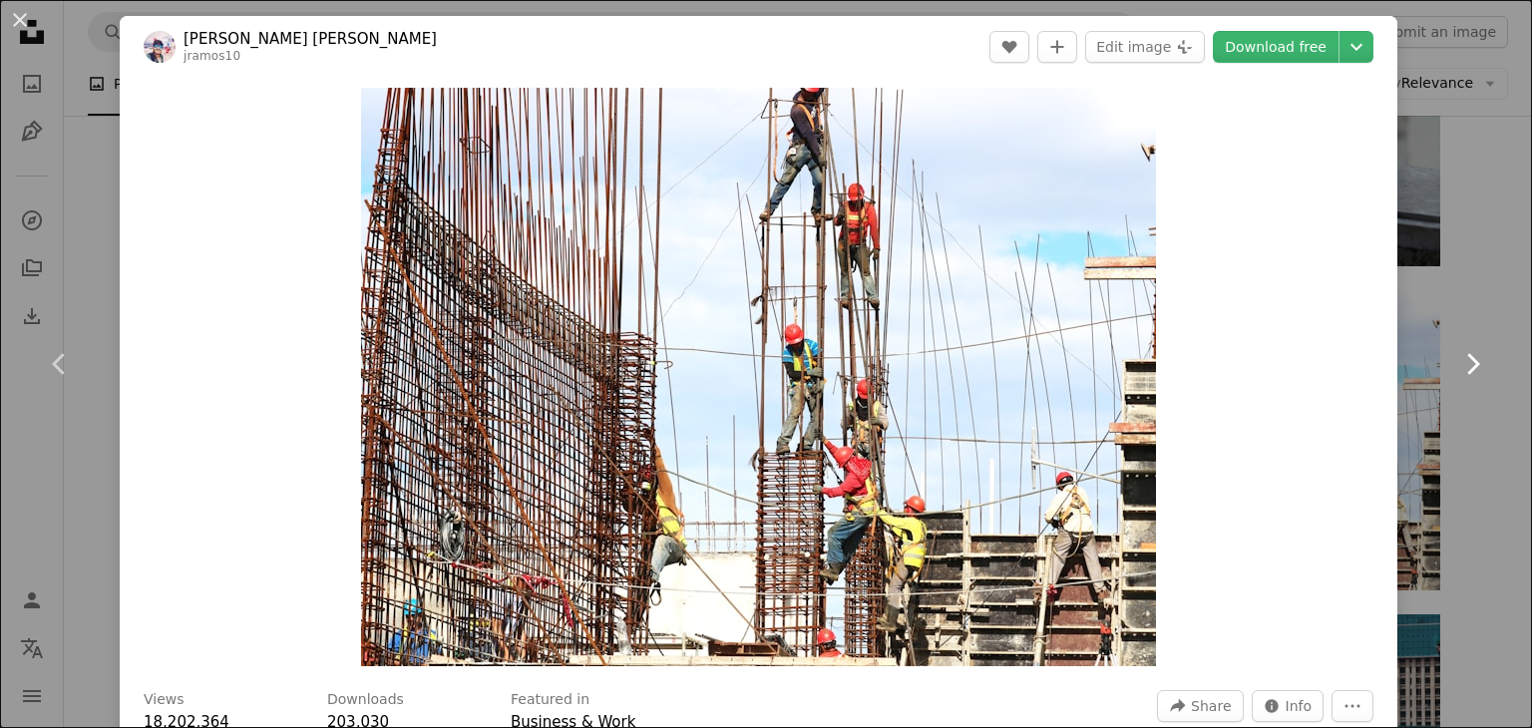
click at [1467, 360] on icon at bounding box center [1473, 363] width 13 height 21
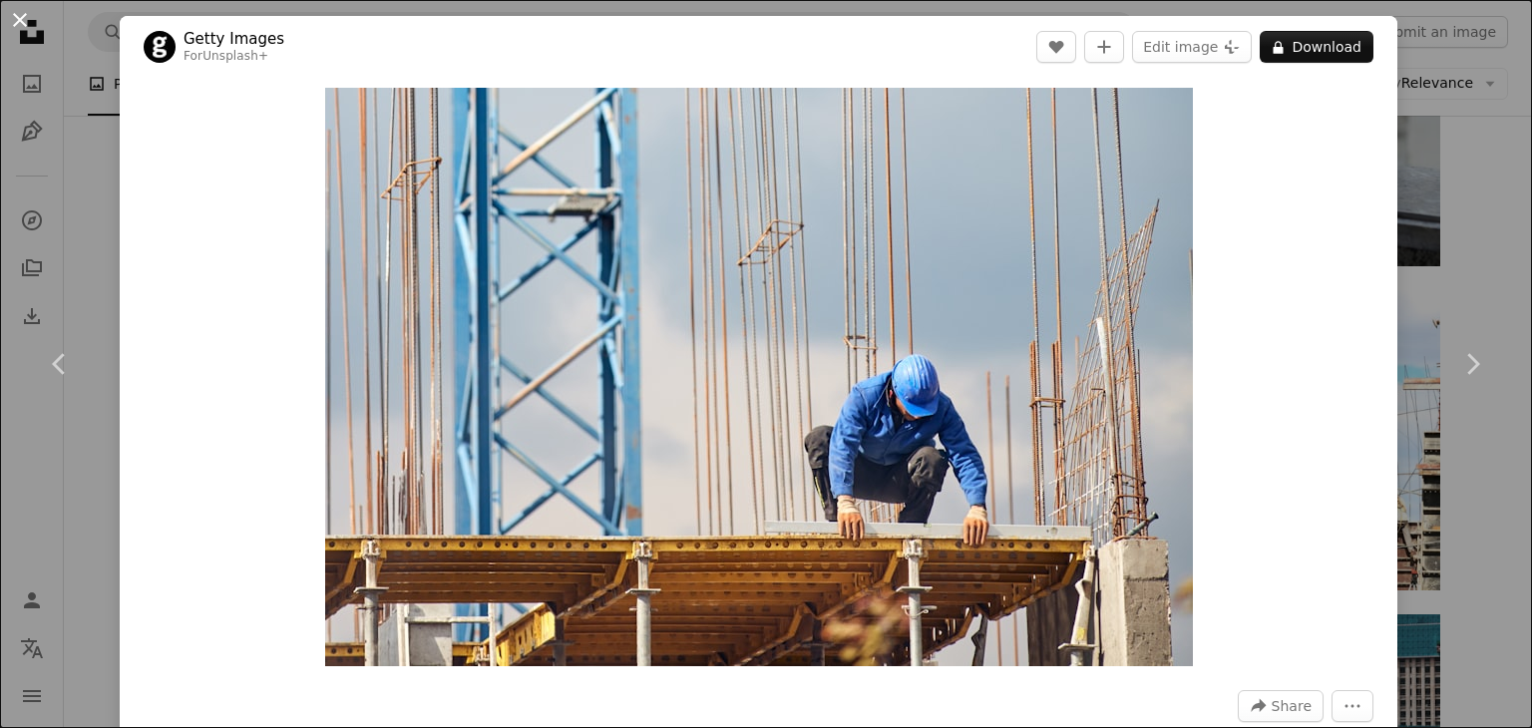
click at [8, 13] on button "An X shape" at bounding box center [20, 20] width 24 height 24
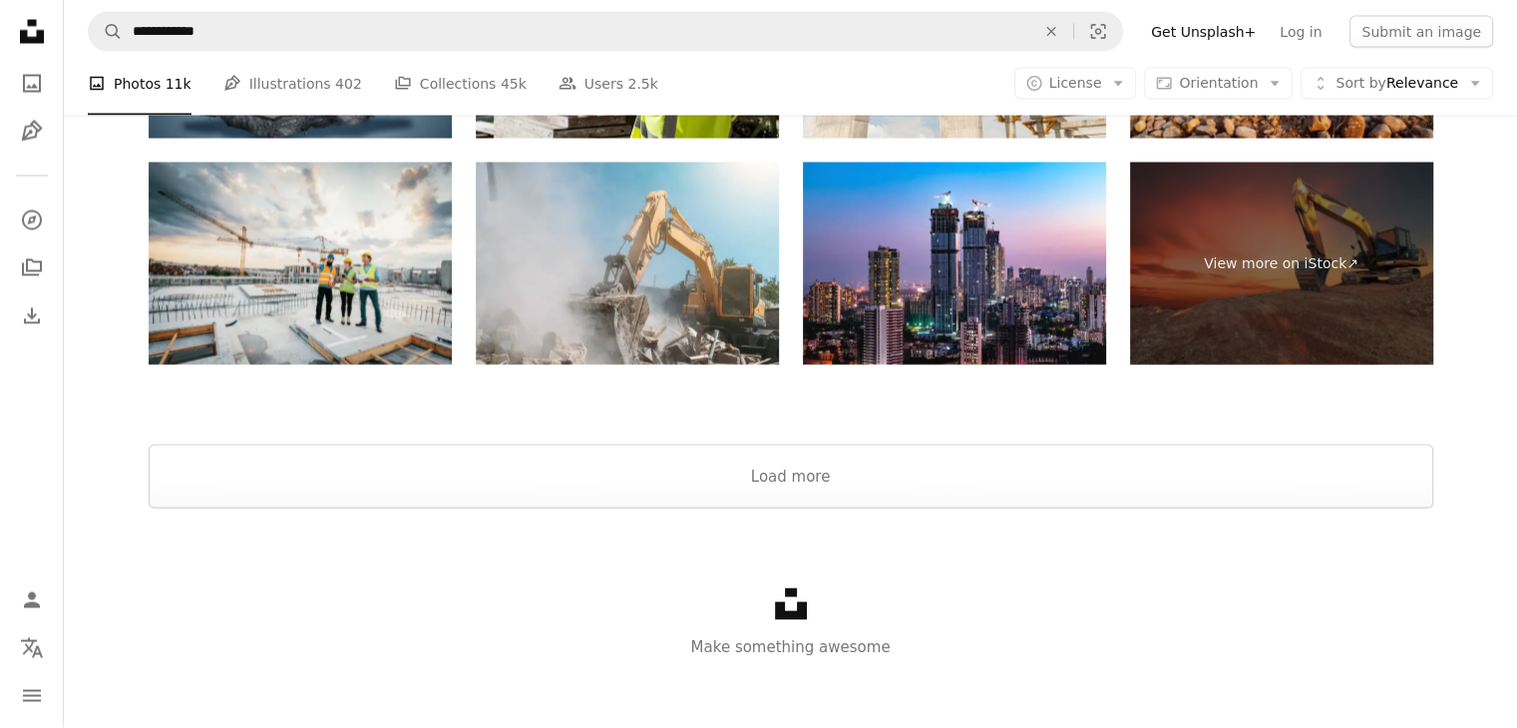
scroll to position [4014, 0]
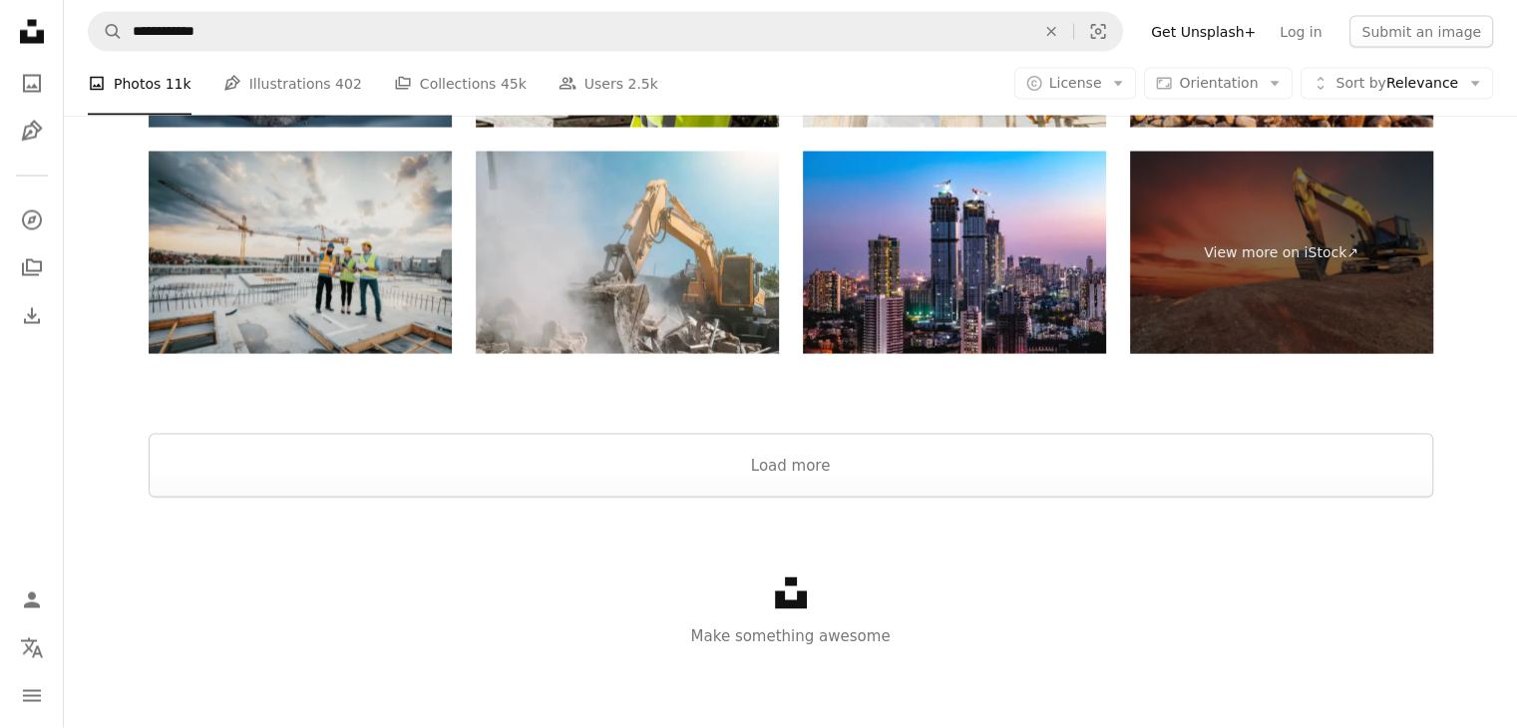
click at [299, 256] on img at bounding box center [300, 253] width 303 height 202
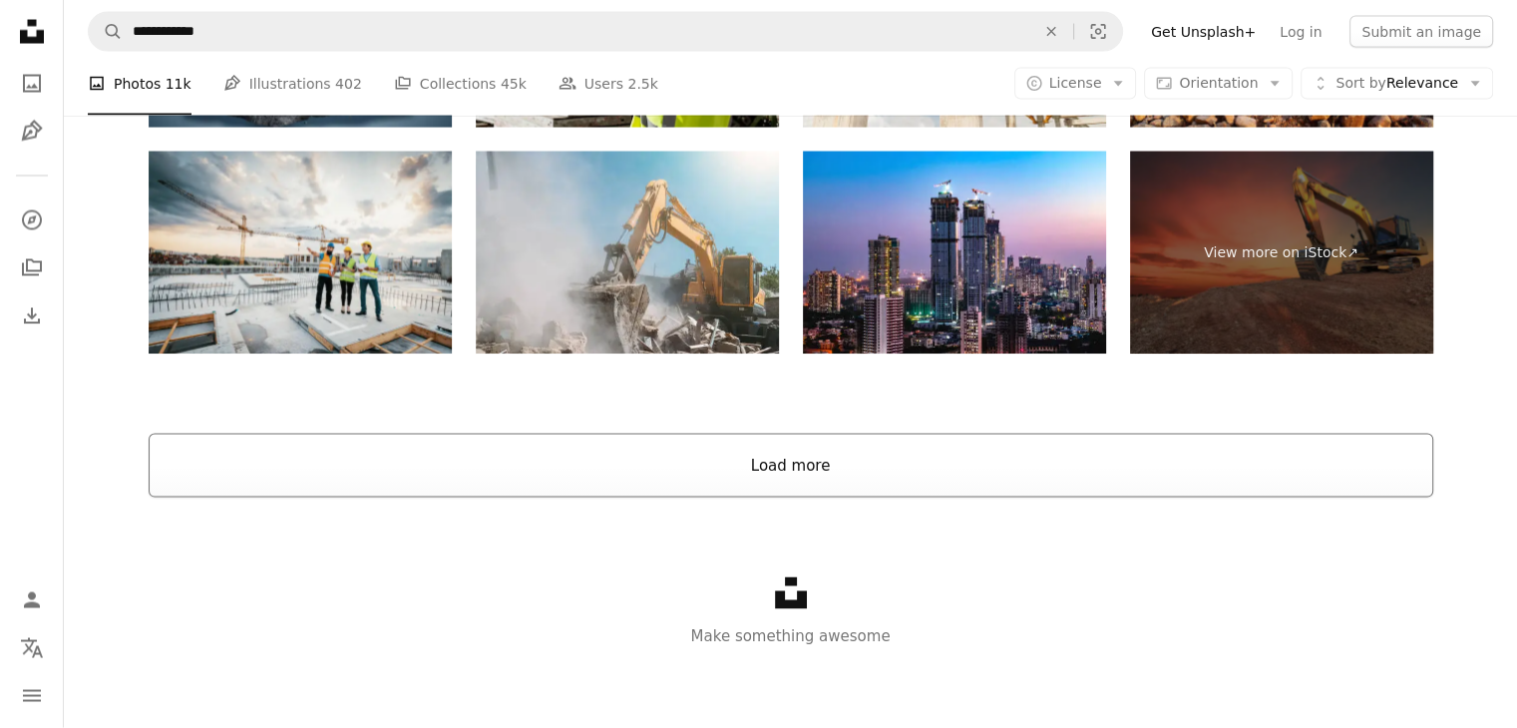
click at [818, 468] on button "Load more" at bounding box center [791, 466] width 1285 height 64
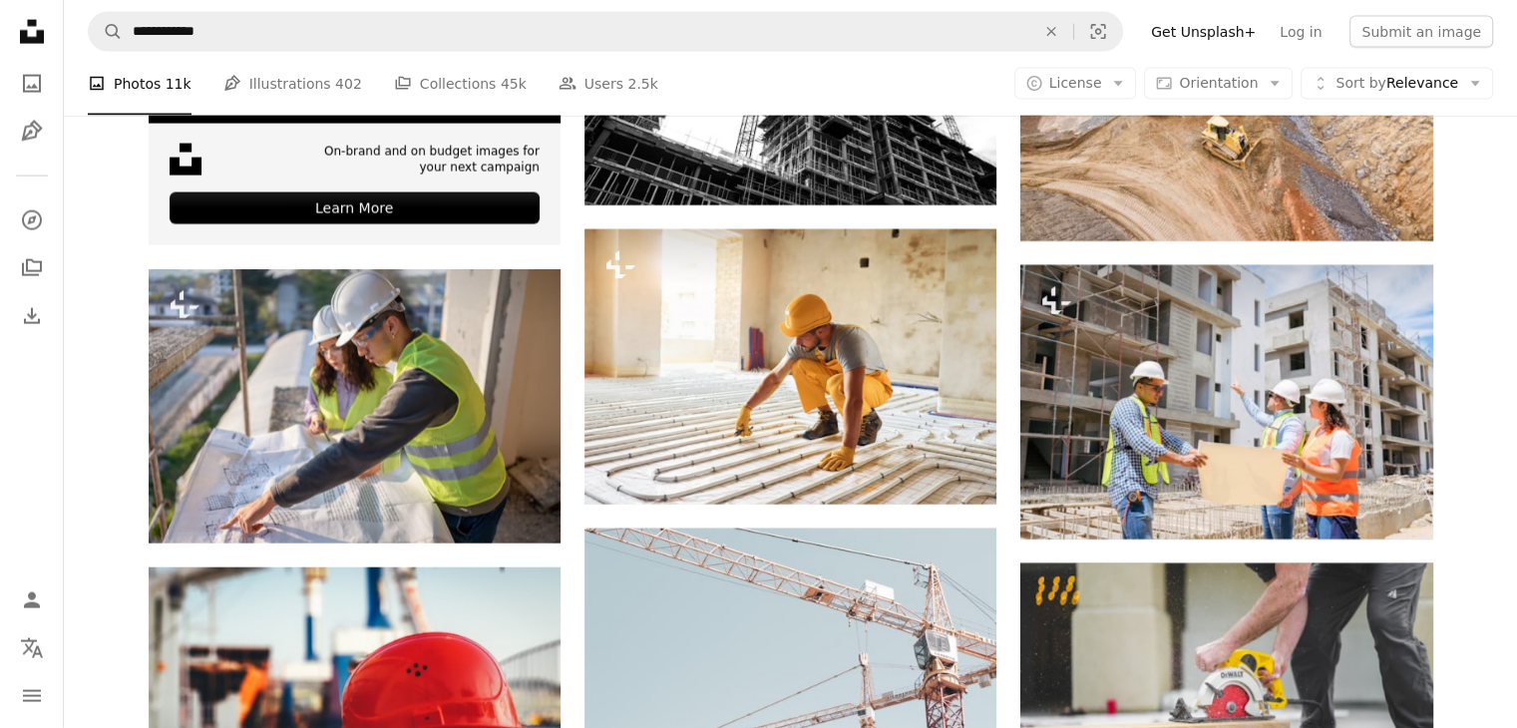
scroll to position [4560, 0]
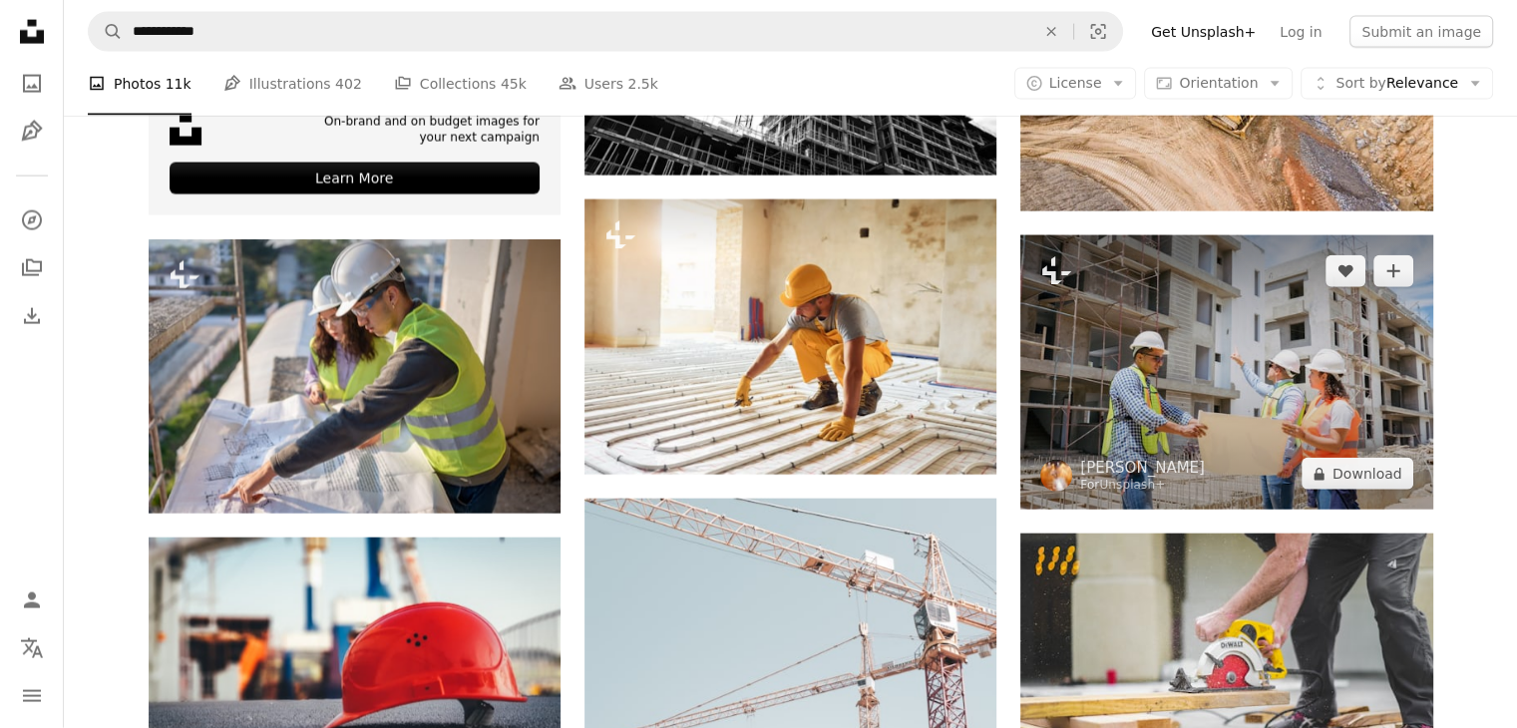
click at [1253, 357] on img at bounding box center [1226, 372] width 412 height 274
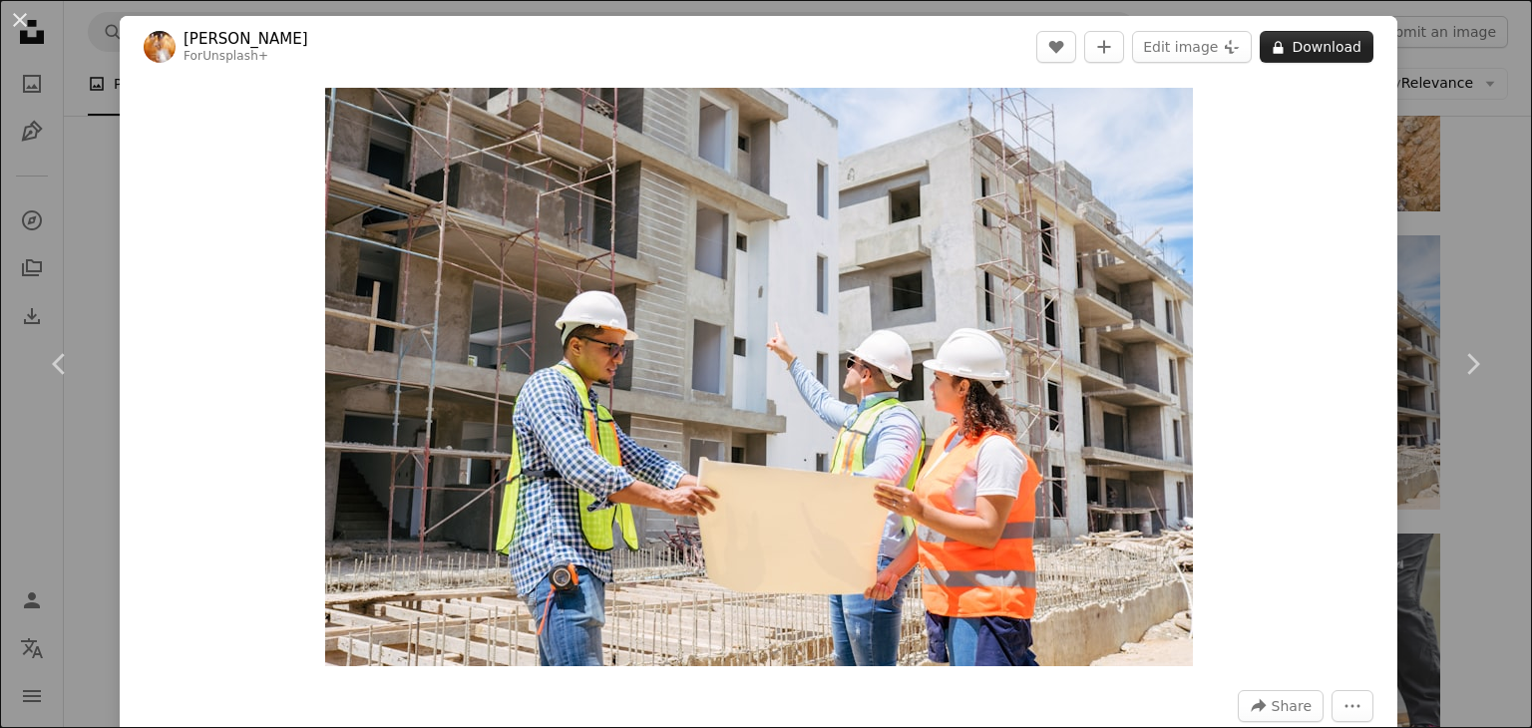
click at [1294, 38] on button "A lock Download" at bounding box center [1317, 47] width 114 height 32
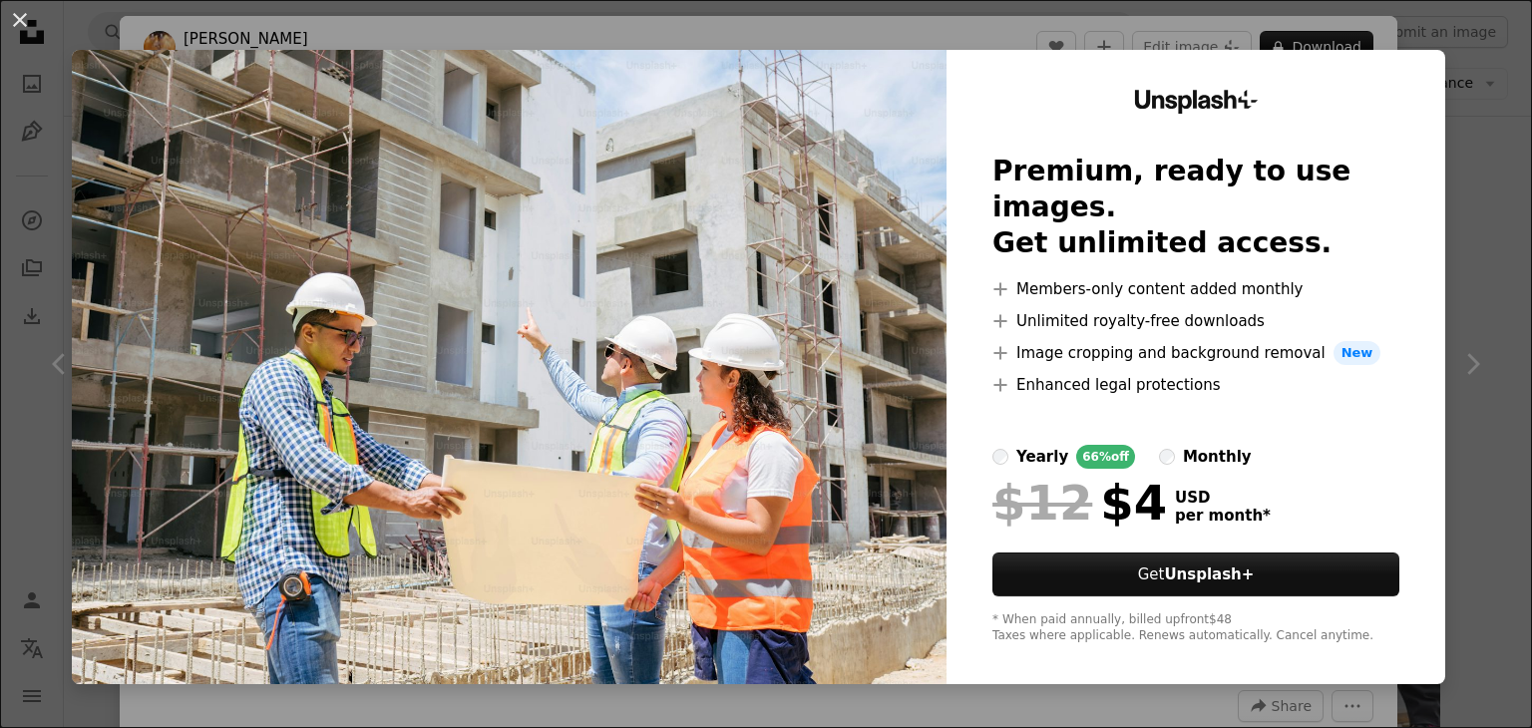
click at [1459, 352] on div "An X shape Unsplash+ Premium, ready to use images. Get unlimited access. A plus…" at bounding box center [766, 364] width 1532 height 728
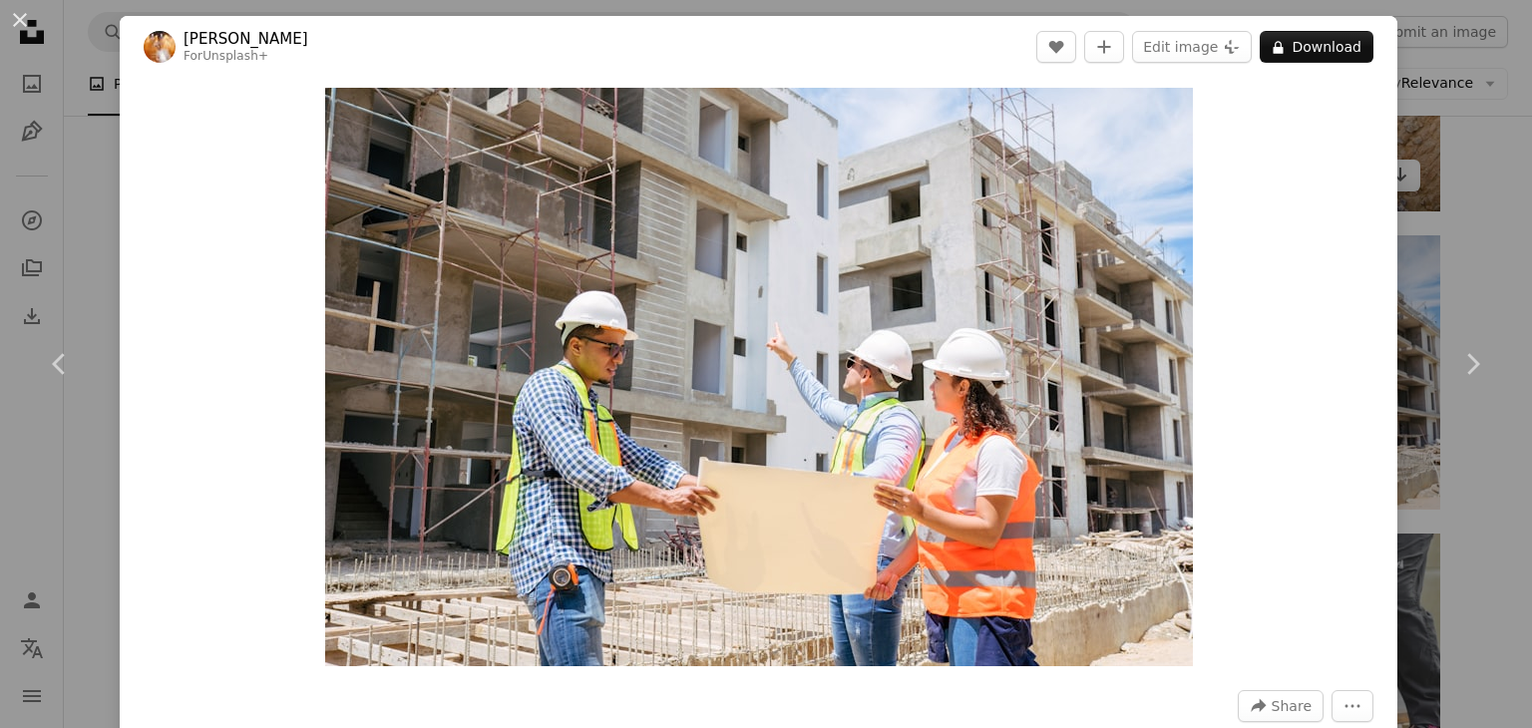
drag, startPoint x: 1428, startPoint y: 182, endPoint x: 1393, endPoint y: 188, distance: 36.4
click at [1428, 182] on div "An X shape Chevron left Chevron right [PERSON_NAME] For Unsplash+ A heart A plu…" at bounding box center [766, 364] width 1532 height 728
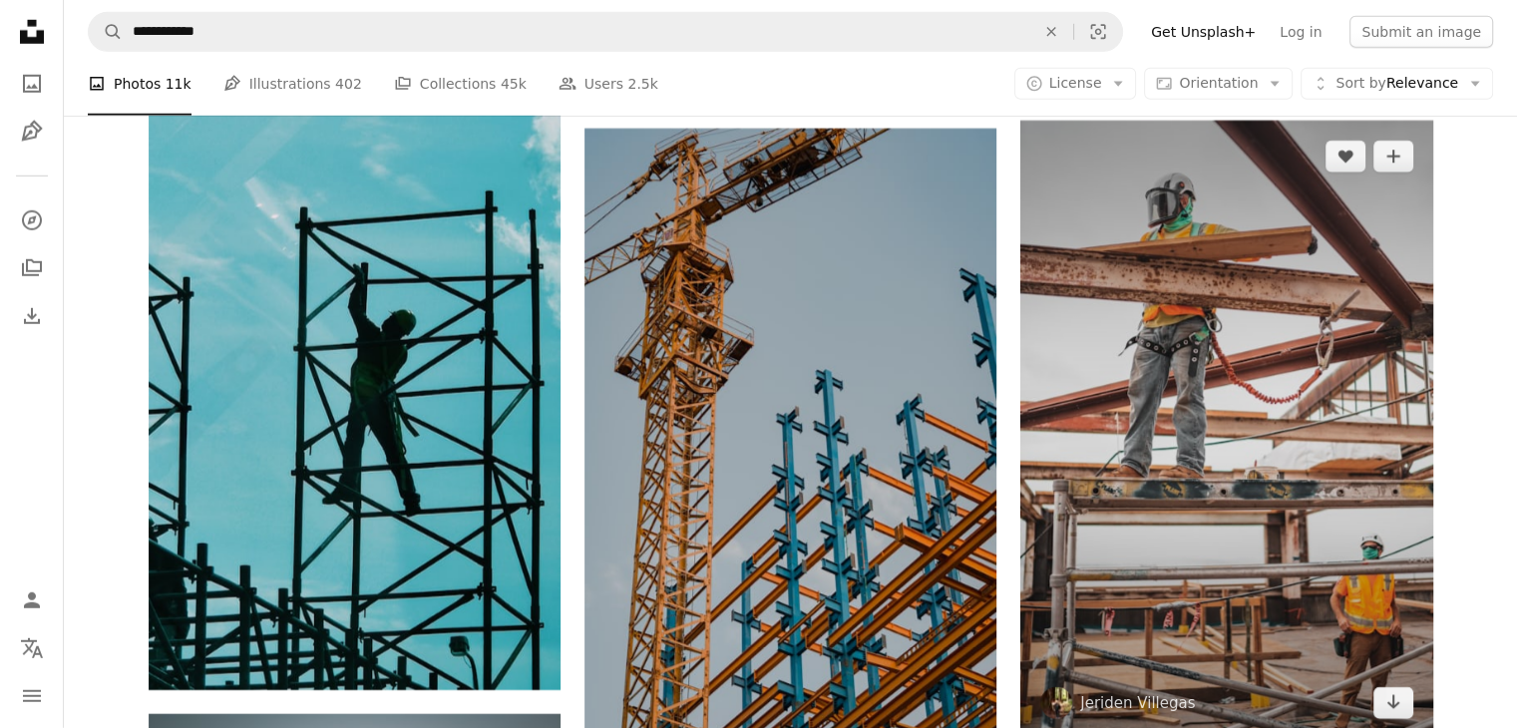
scroll to position [5856, 0]
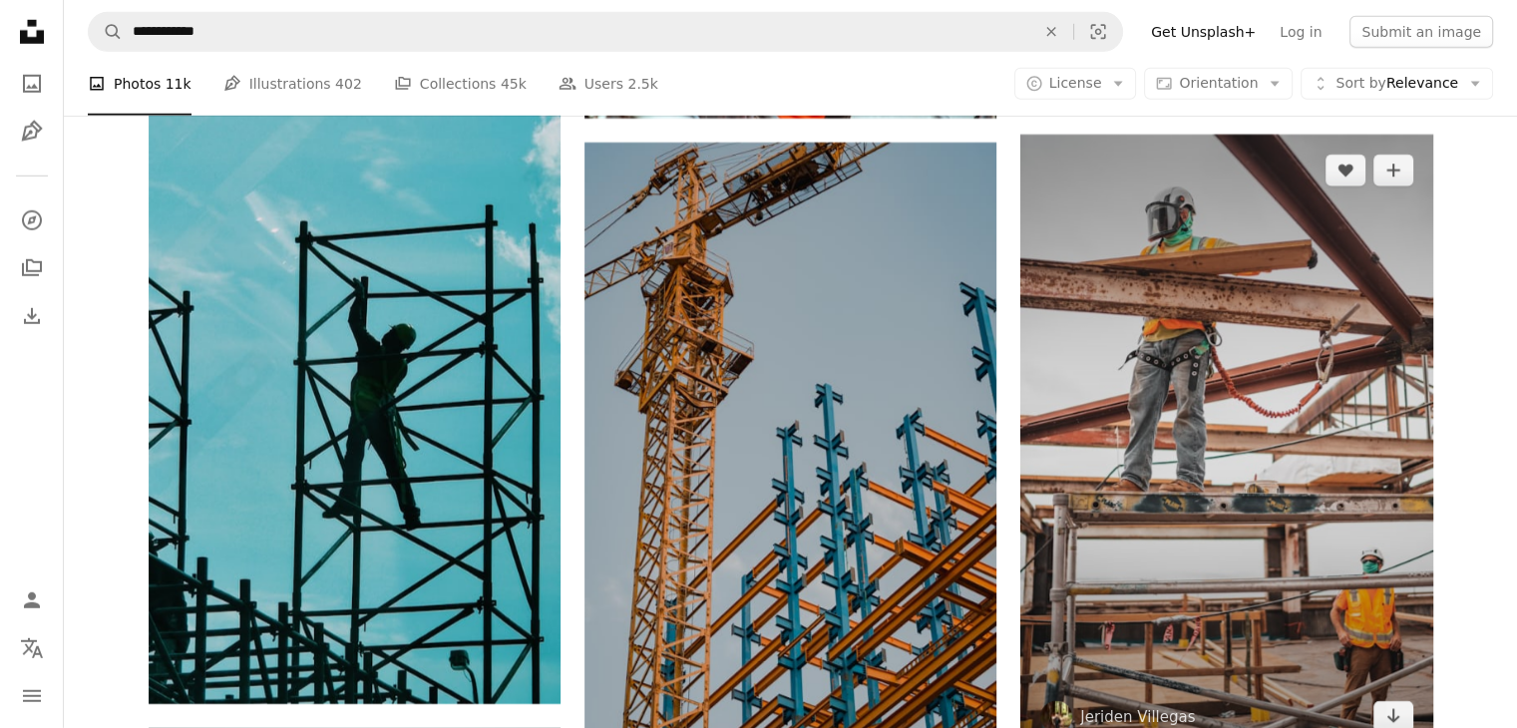
click at [1253, 458] on img at bounding box center [1226, 444] width 412 height 618
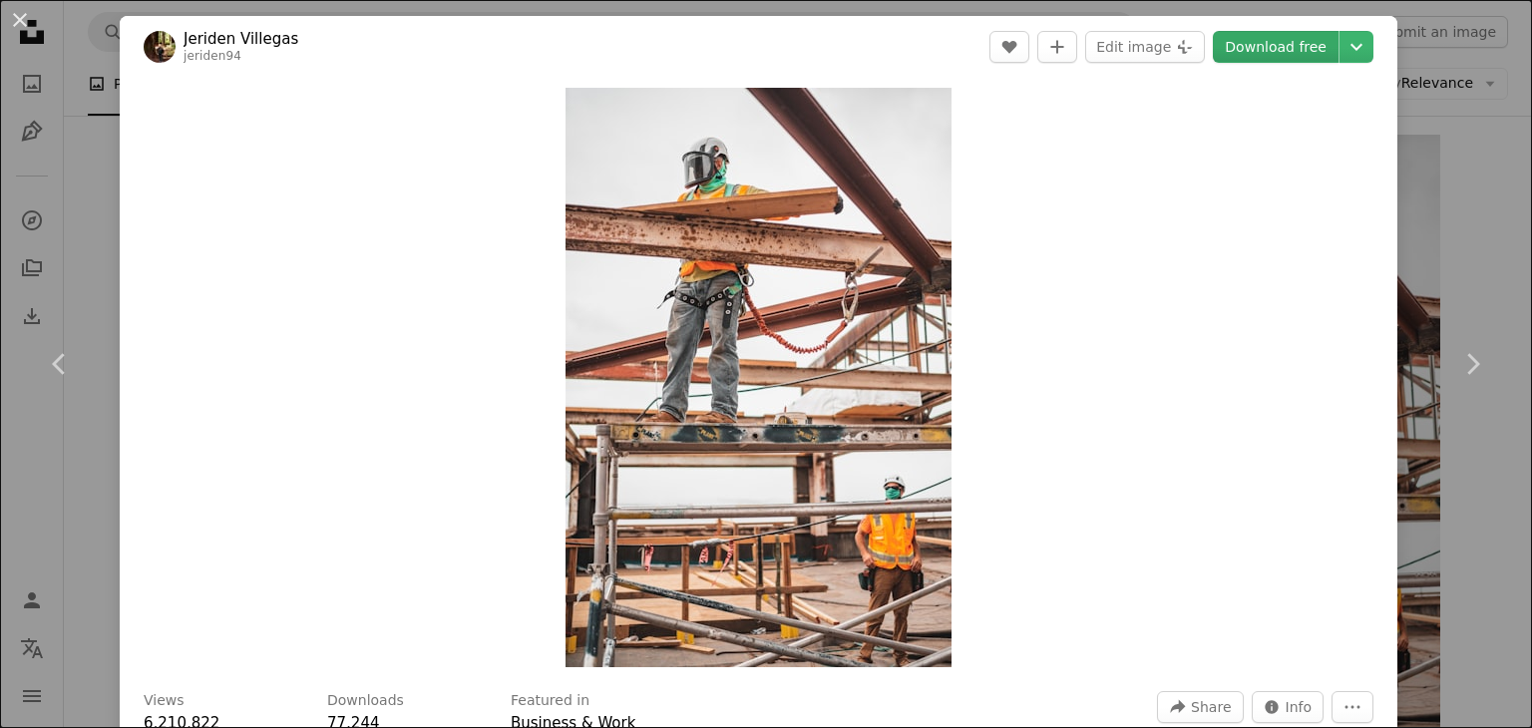
click at [1296, 44] on link "Download free" at bounding box center [1276, 47] width 126 height 32
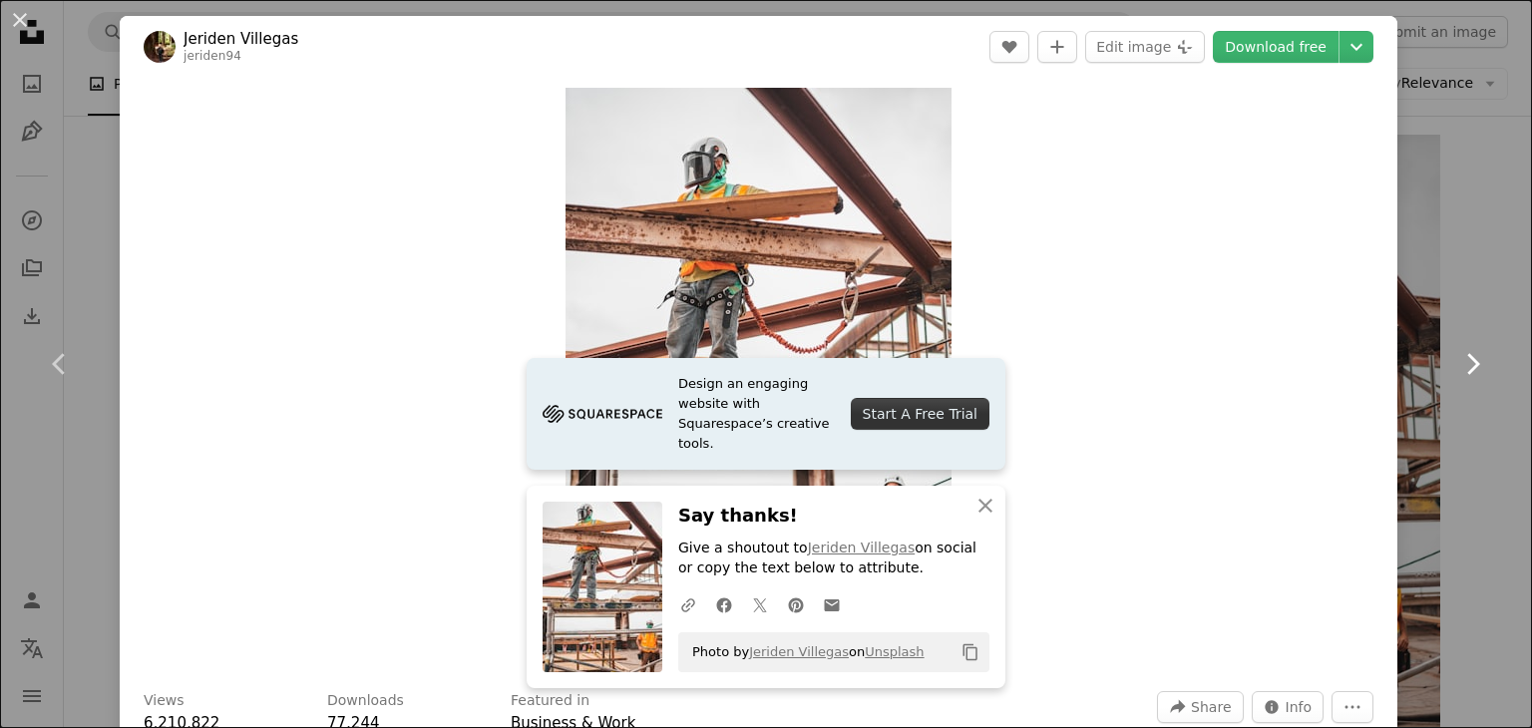
click at [1467, 359] on icon at bounding box center [1473, 363] width 13 height 21
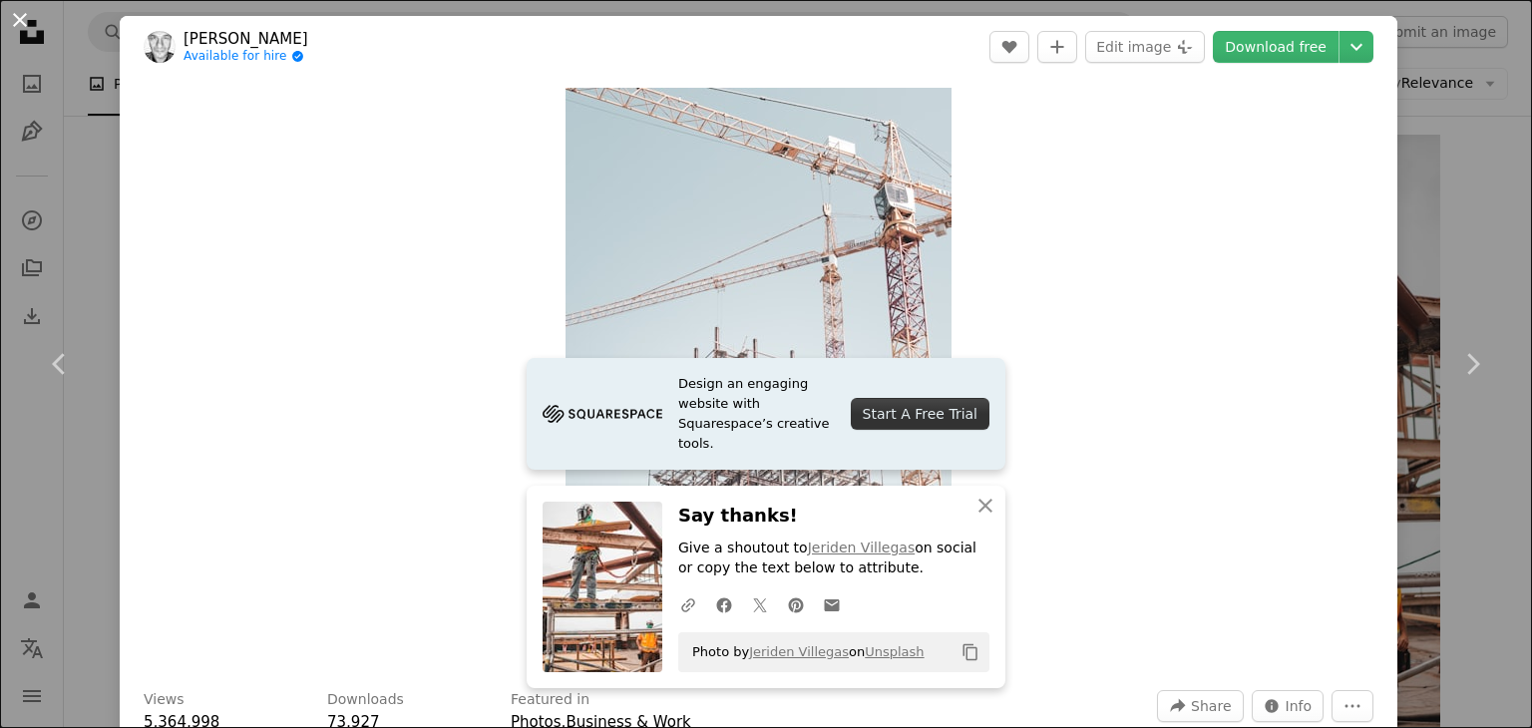
click at [16, 17] on button "An X shape" at bounding box center [20, 20] width 24 height 24
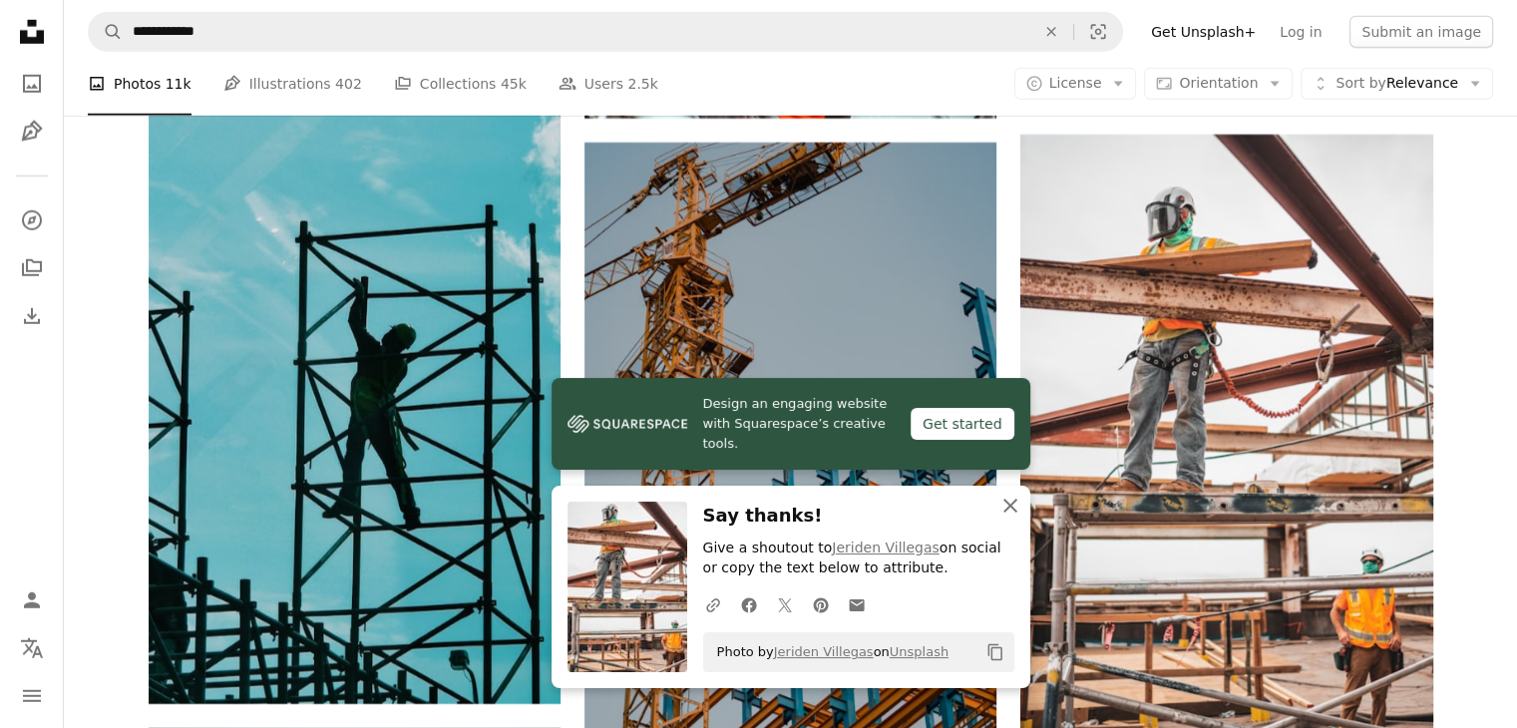
click at [1006, 503] on icon "button" at bounding box center [1011, 506] width 14 height 14
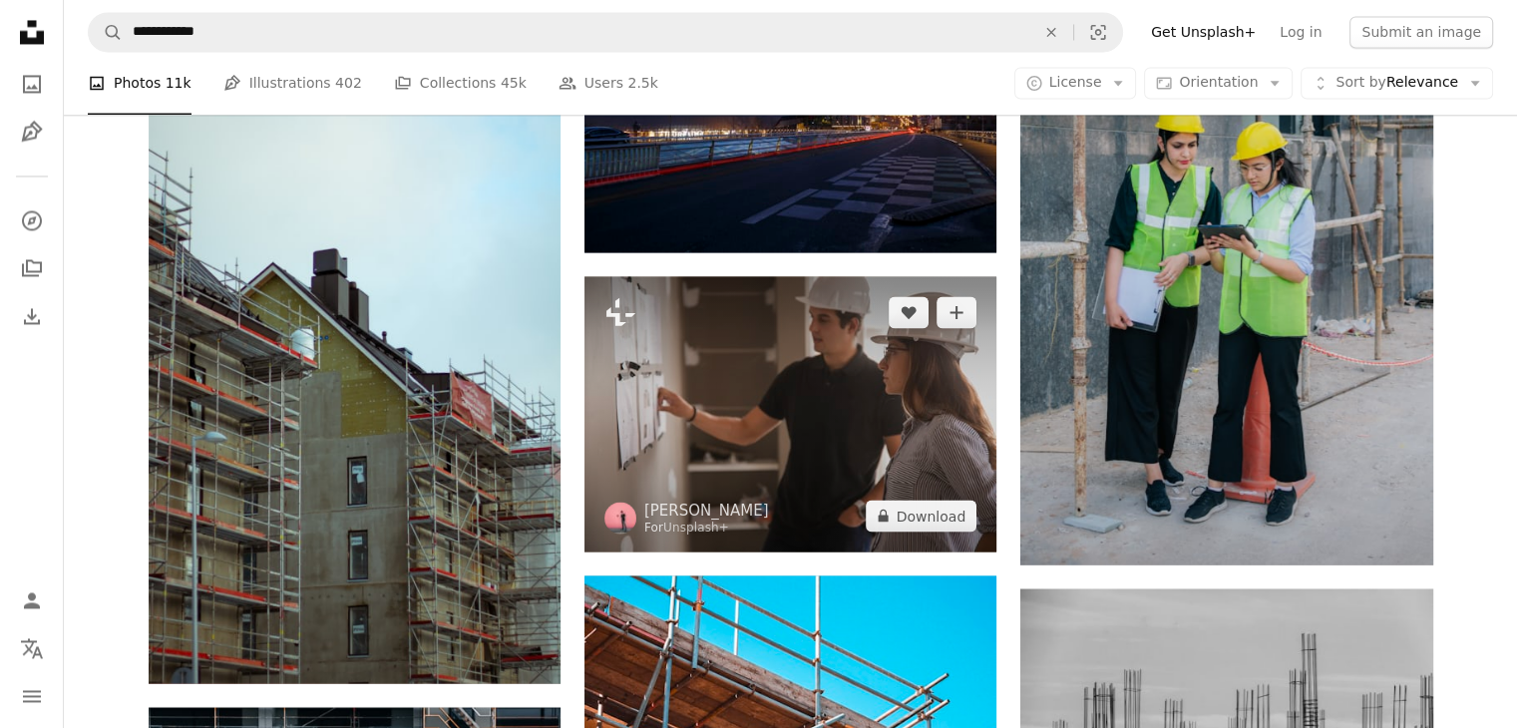
scroll to position [33735, 0]
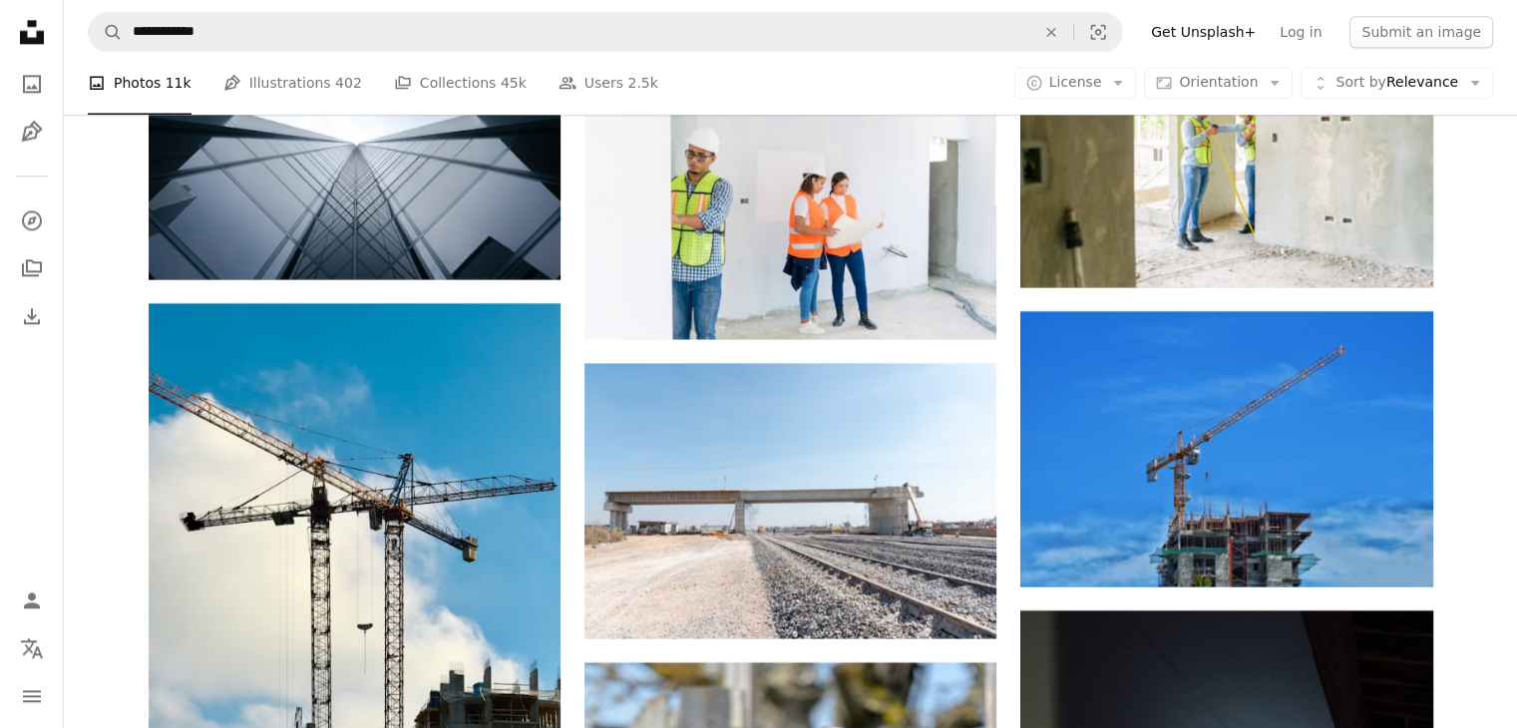
scroll to position [48147, 0]
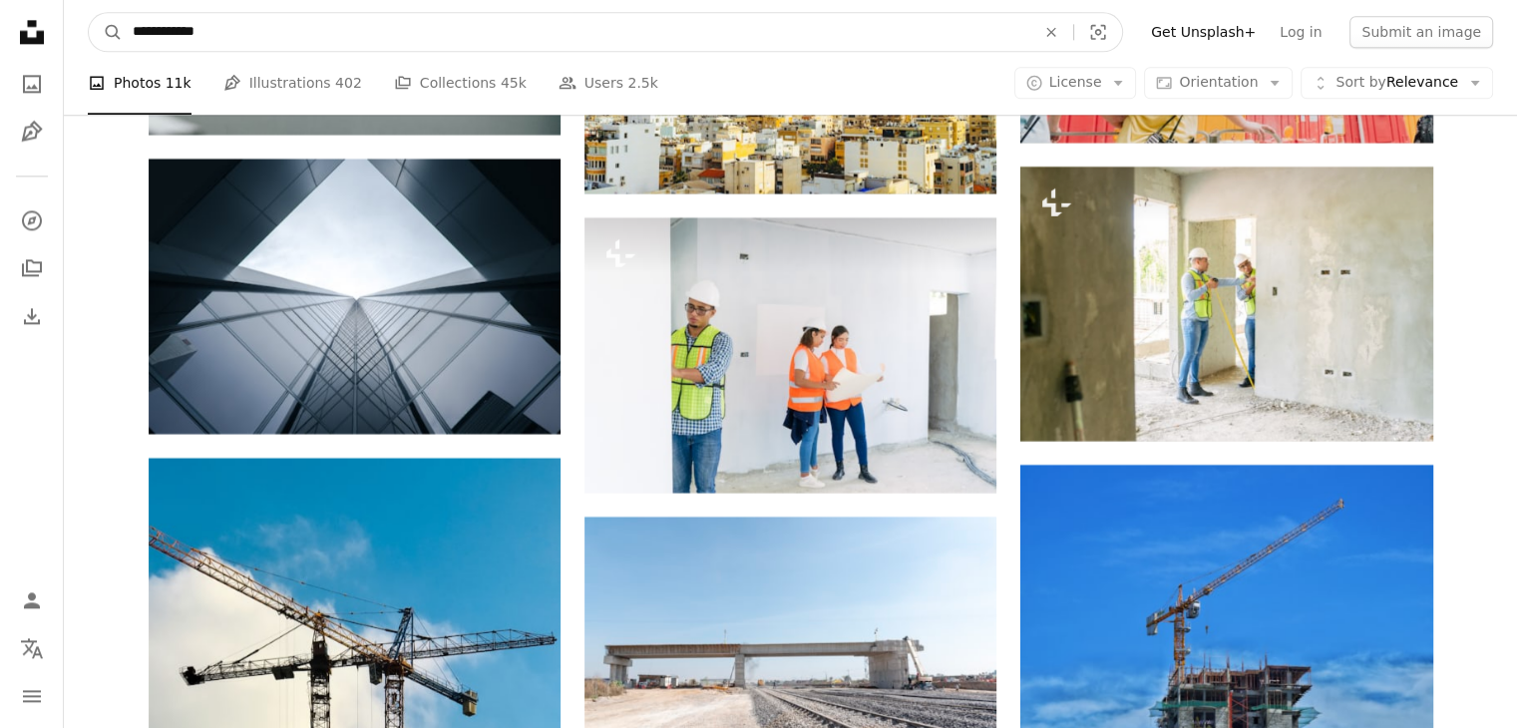
click at [231, 19] on input "**********" at bounding box center [576, 32] width 907 height 38
click at [89, 13] on button "A magnifying glass" at bounding box center [106, 32] width 34 height 38
click at [1073, 30] on icon "An X shape" at bounding box center [1051, 32] width 44 height 16
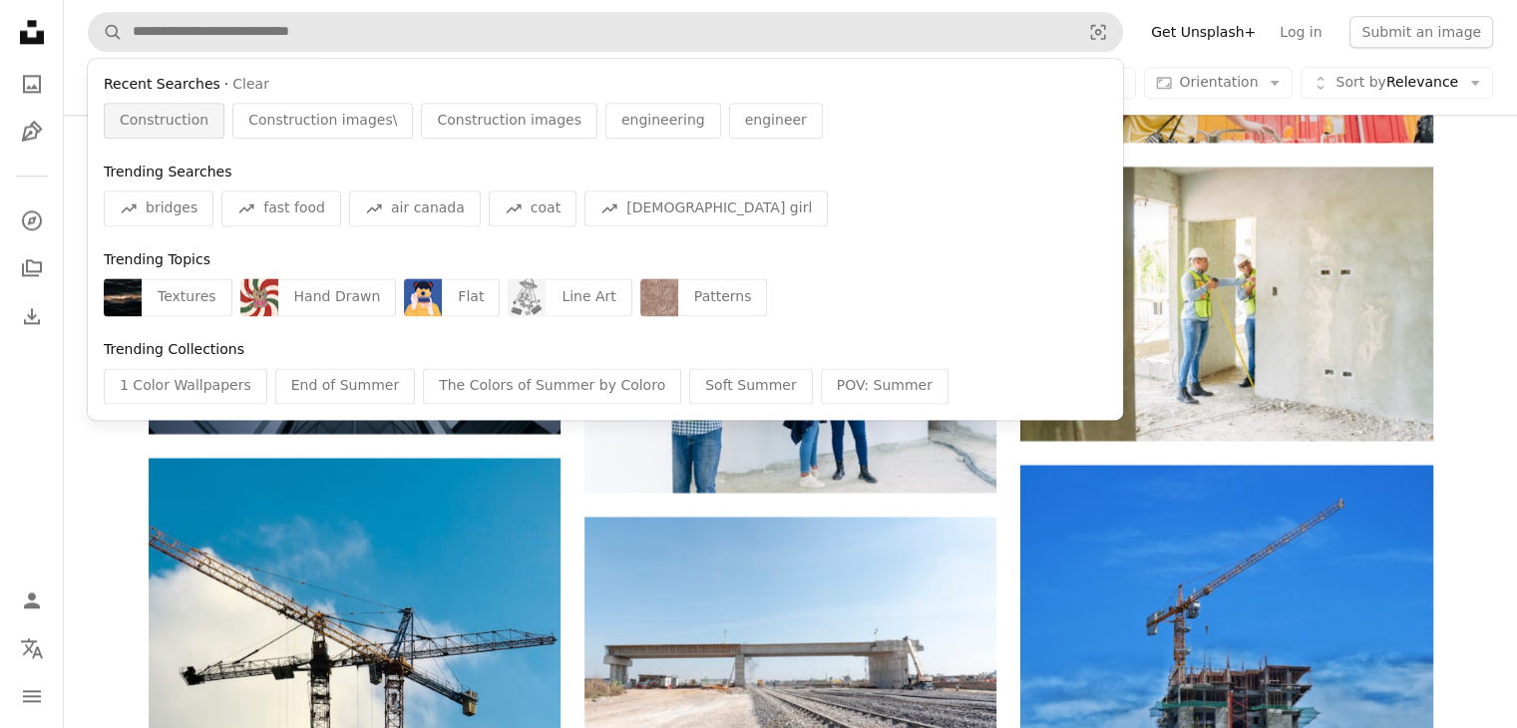
click at [167, 120] on span "Construction" at bounding box center [164, 121] width 89 height 20
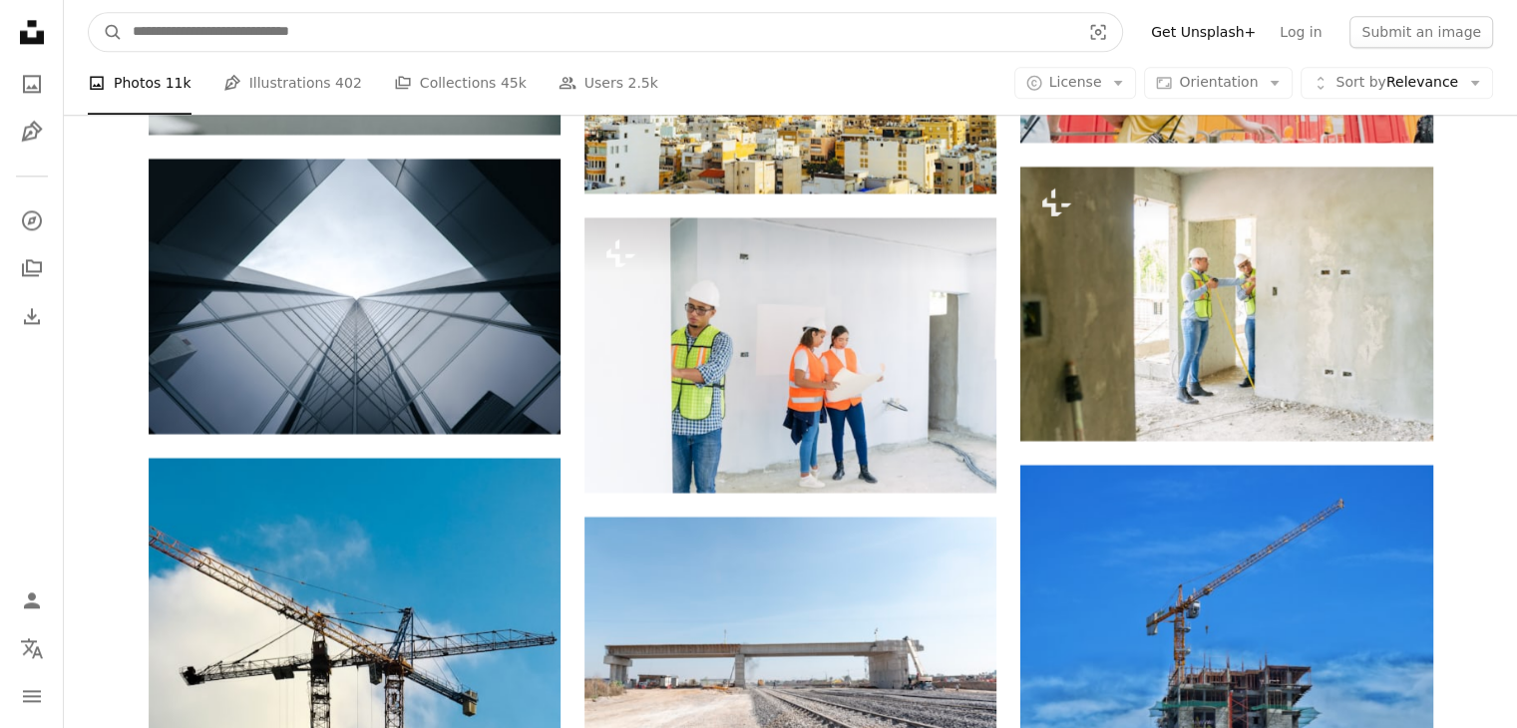
click at [439, 26] on input "Find visuals sitewide" at bounding box center [599, 32] width 952 height 38
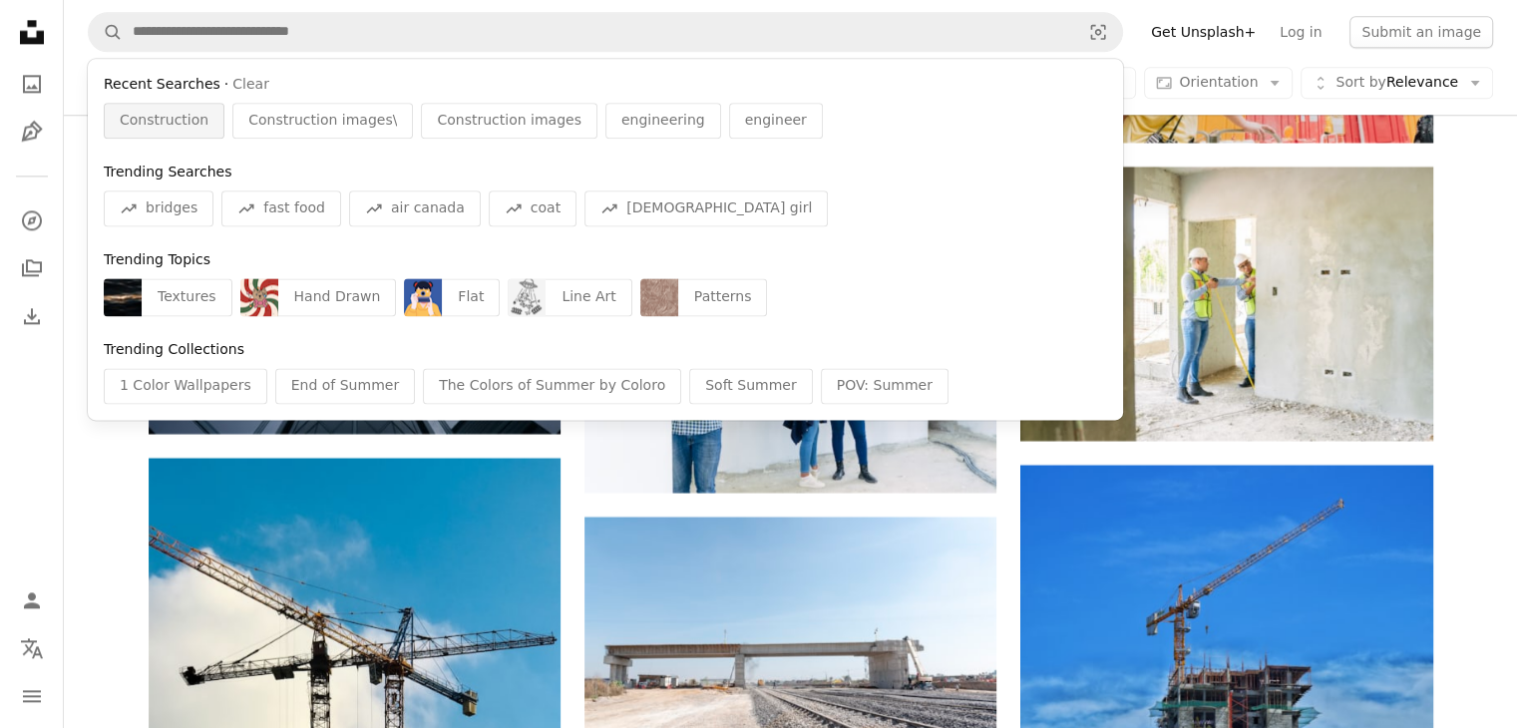
click at [188, 125] on span "Construction" at bounding box center [164, 121] width 89 height 20
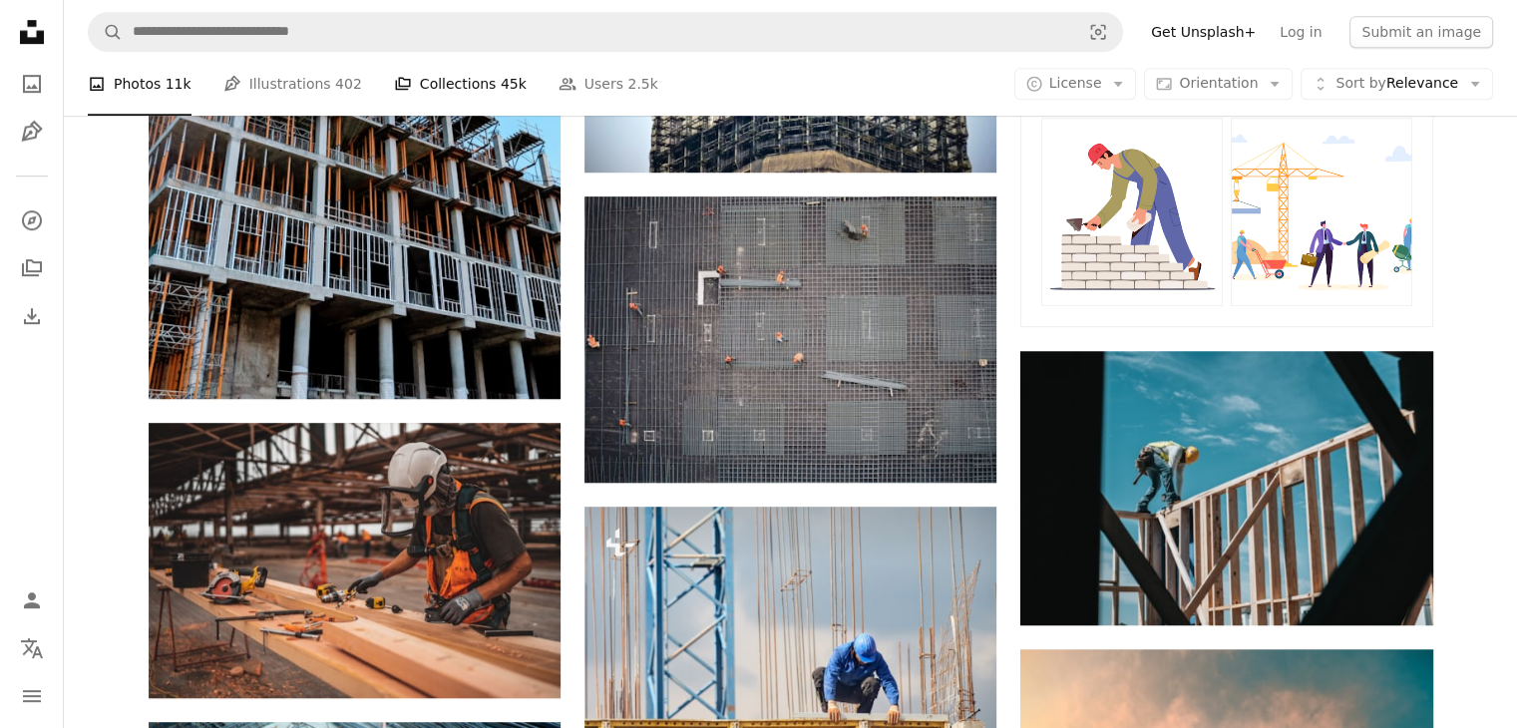
scroll to position [1297, 0]
